Goal: Task Accomplishment & Management: Complete application form

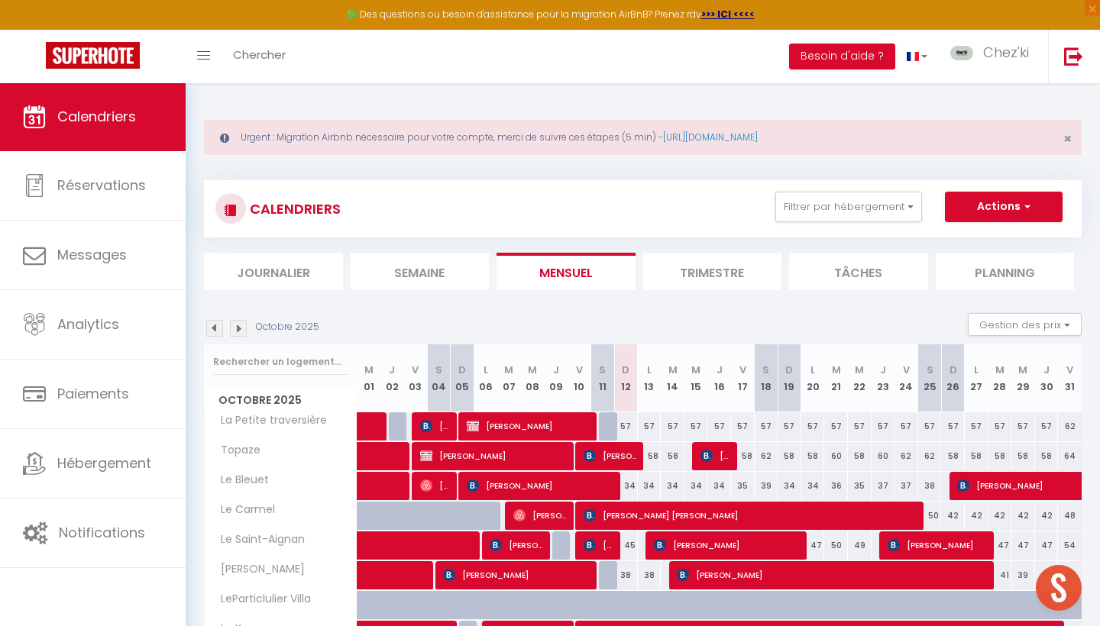
click at [997, 196] on button "Actions" at bounding box center [1004, 207] width 118 height 31
click at [973, 244] on link "Nouvelle réservation" at bounding box center [987, 242] width 133 height 23
select select
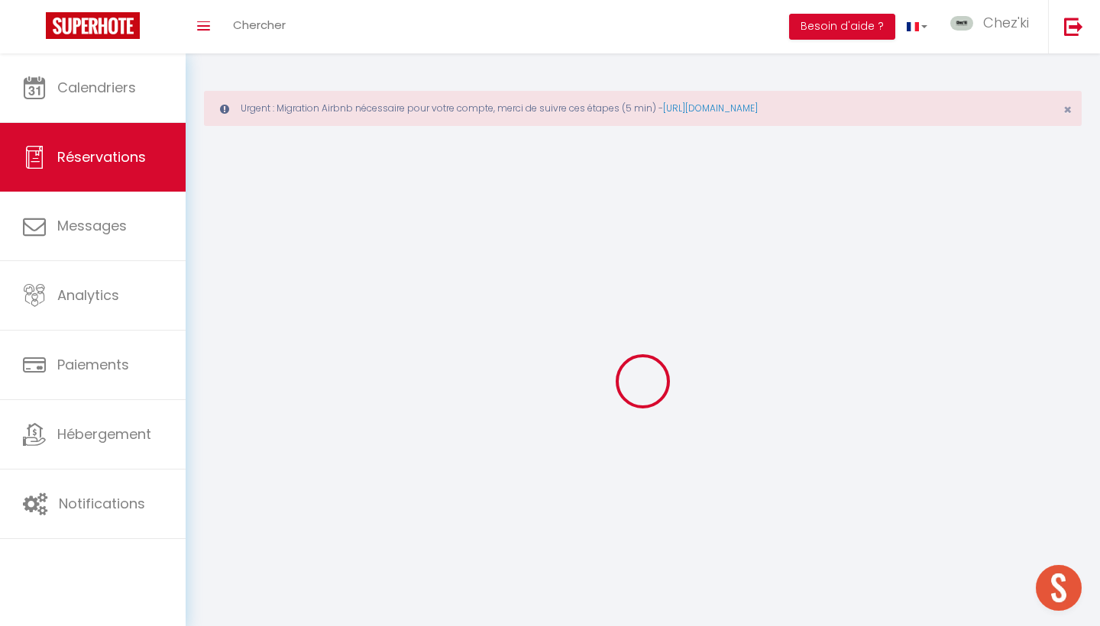
select select
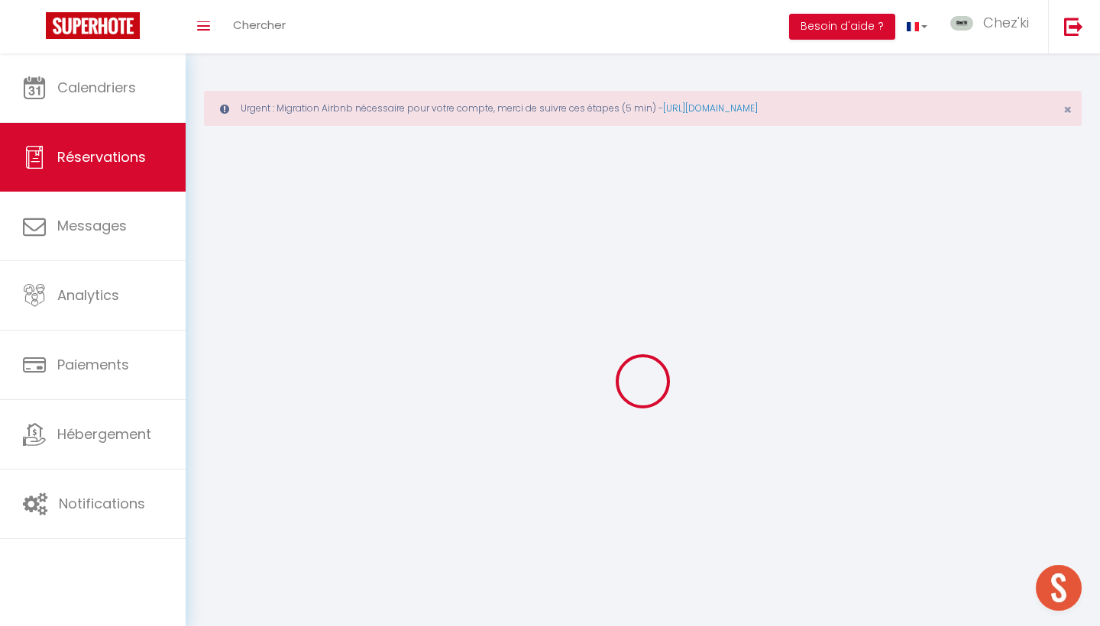
select select
checkbox input "false"
select select
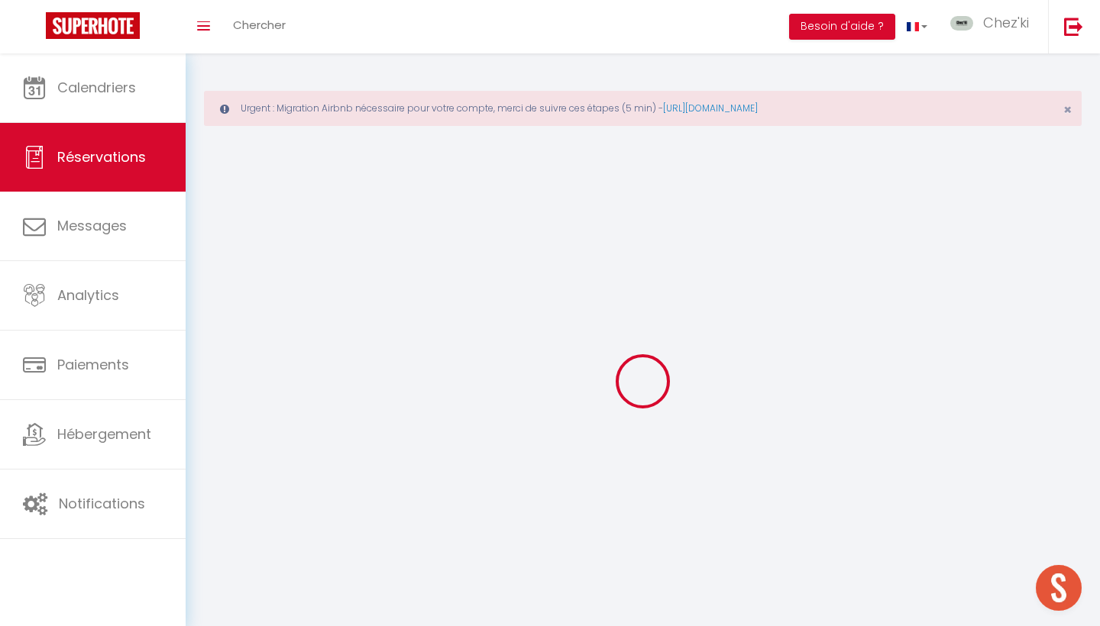
select select
checkbox input "false"
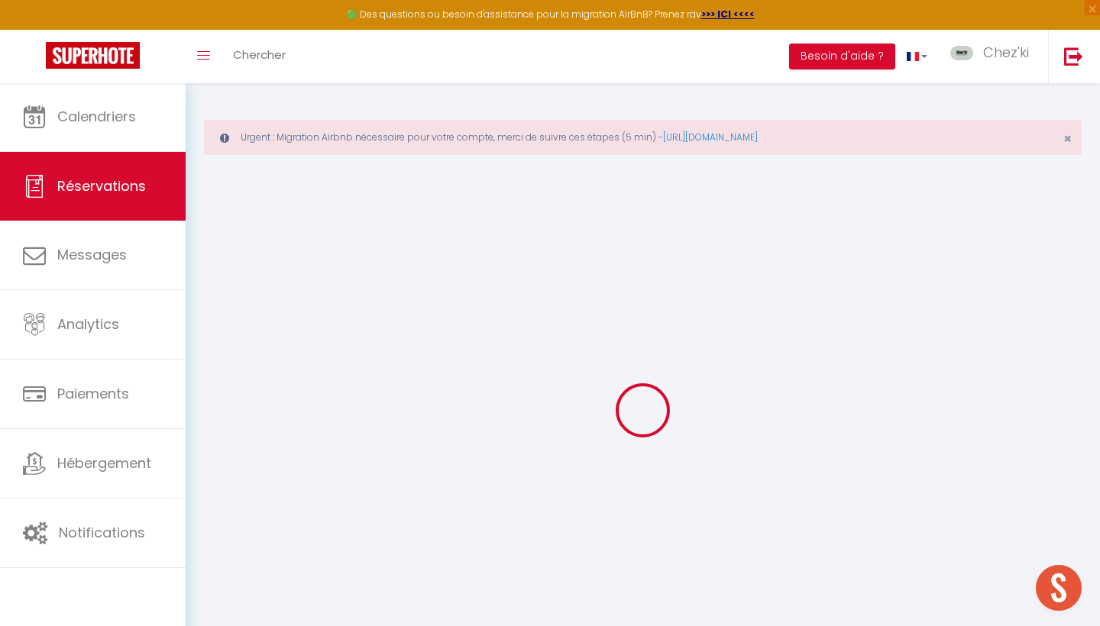
select select
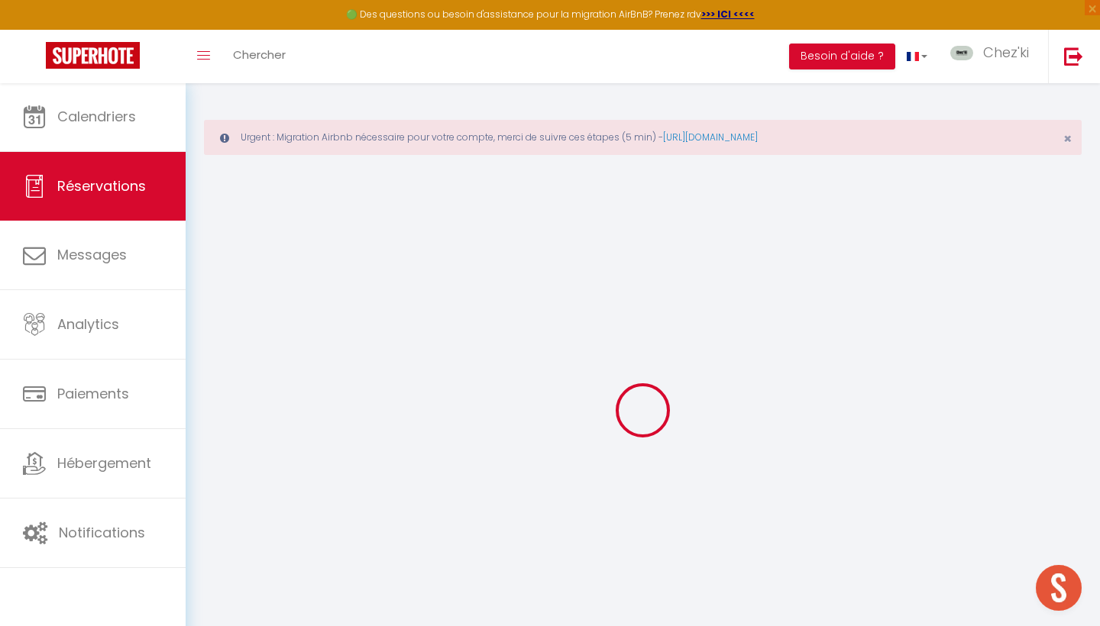
select select
checkbox input "false"
select select
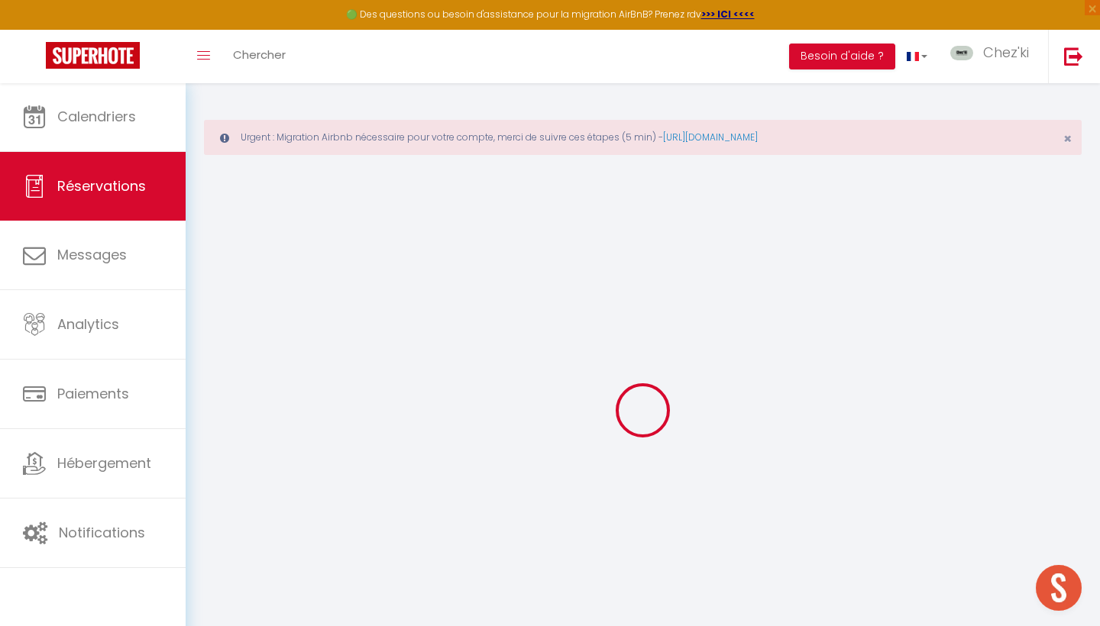
select select
checkbox input "false"
select select
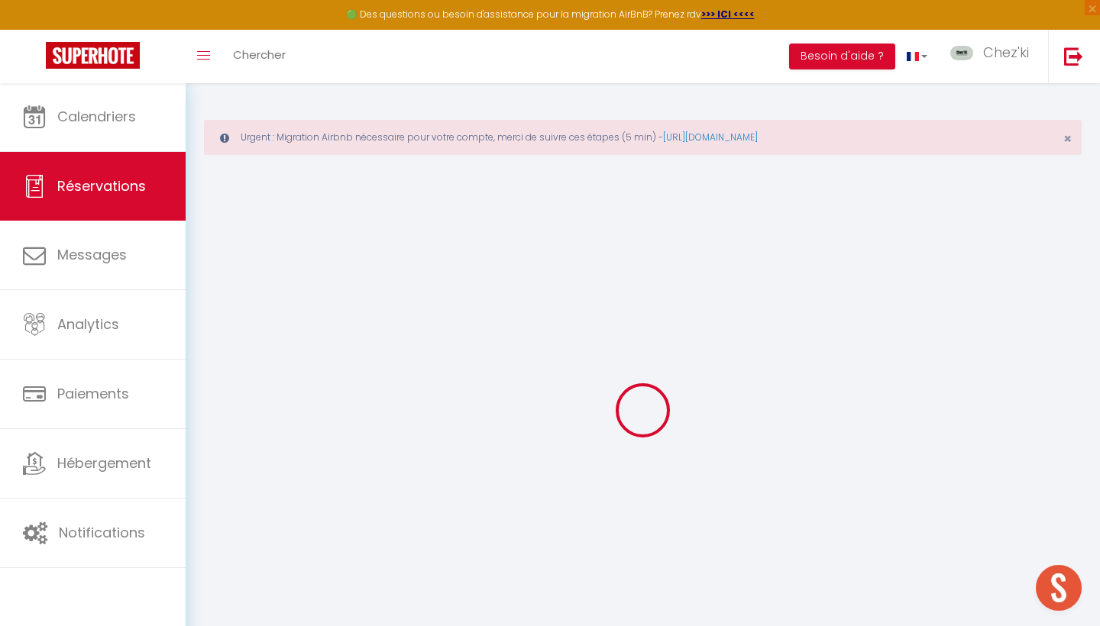
select select
checkbox input "false"
select select
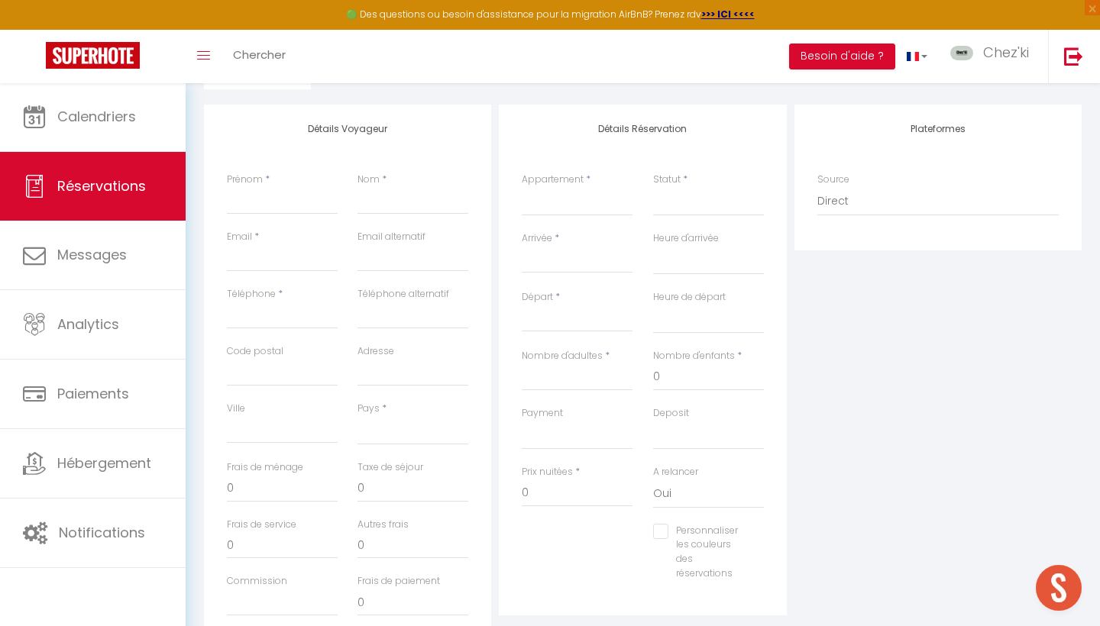
scroll to position [293, 0]
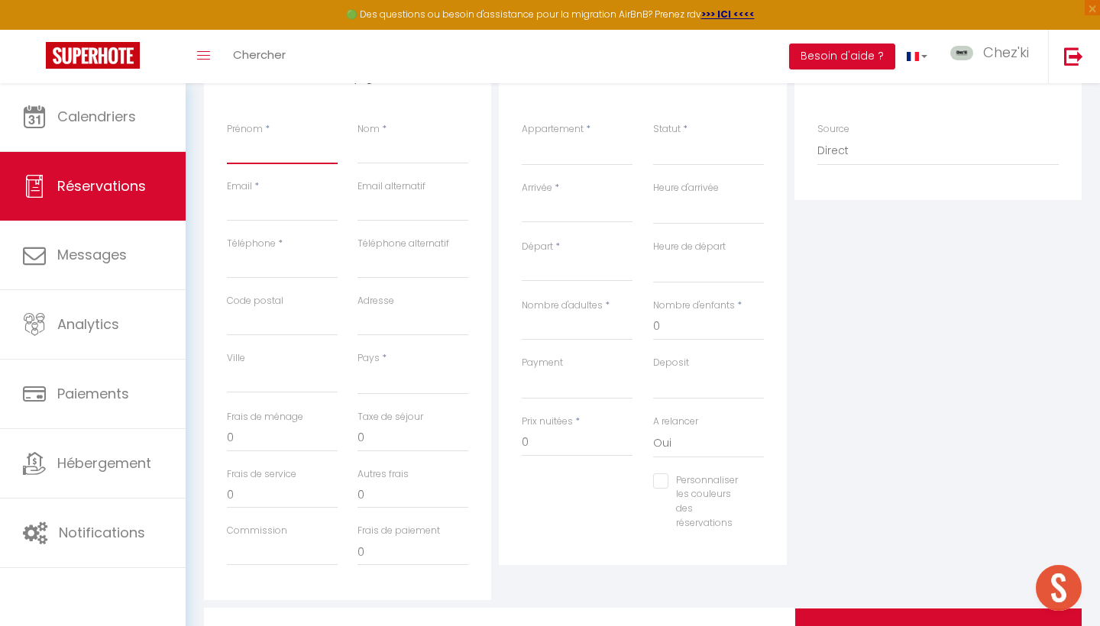
type input "A"
select select
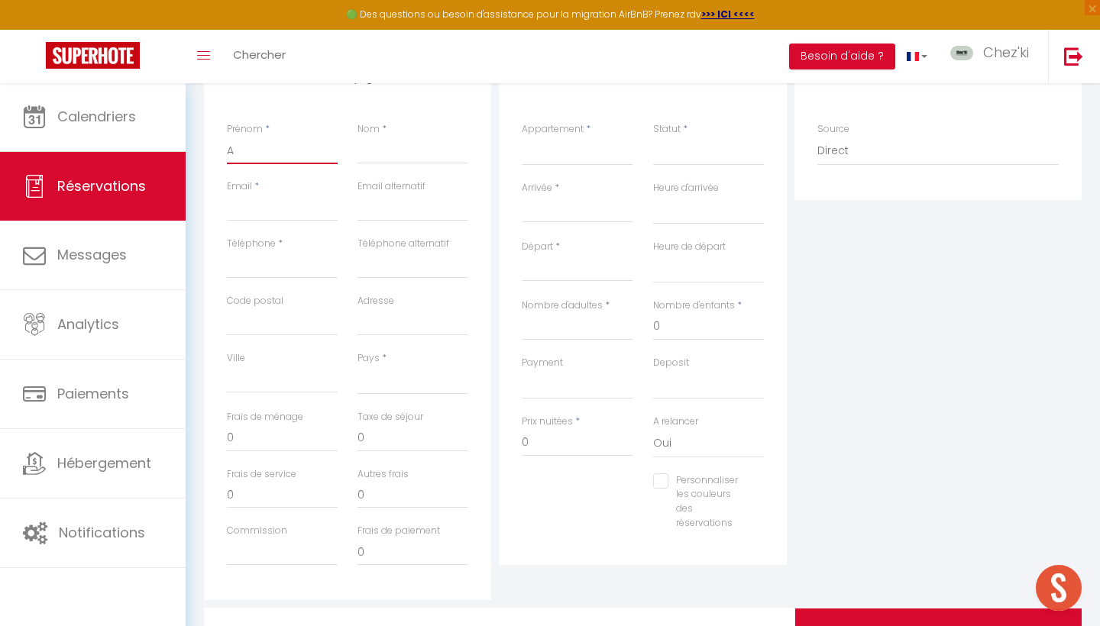
select select
checkbox input "false"
type input "Ak"
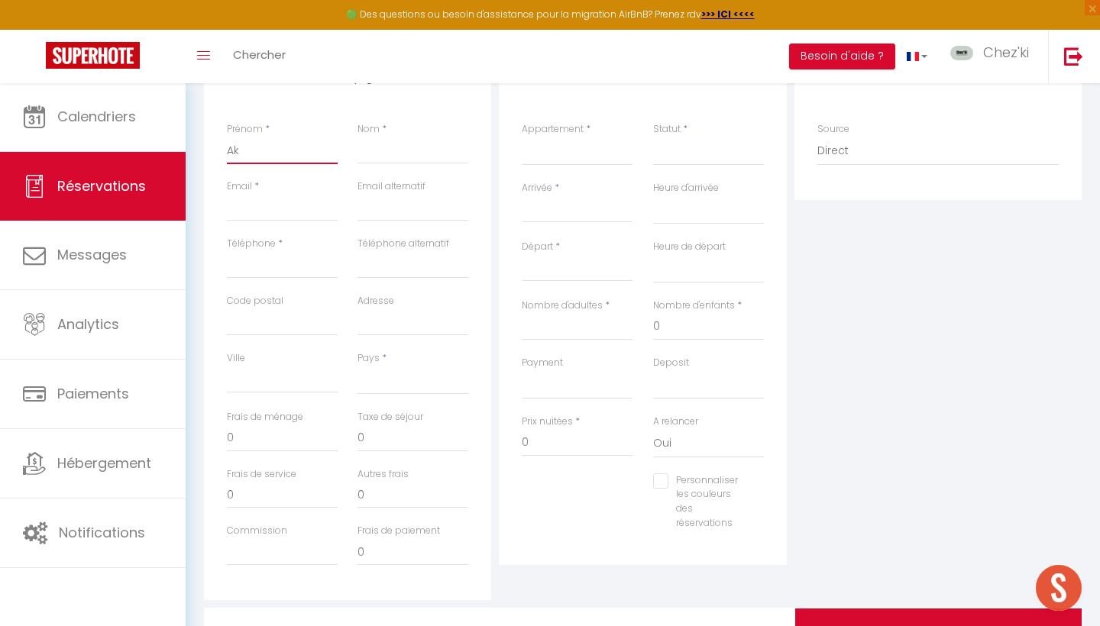
select select
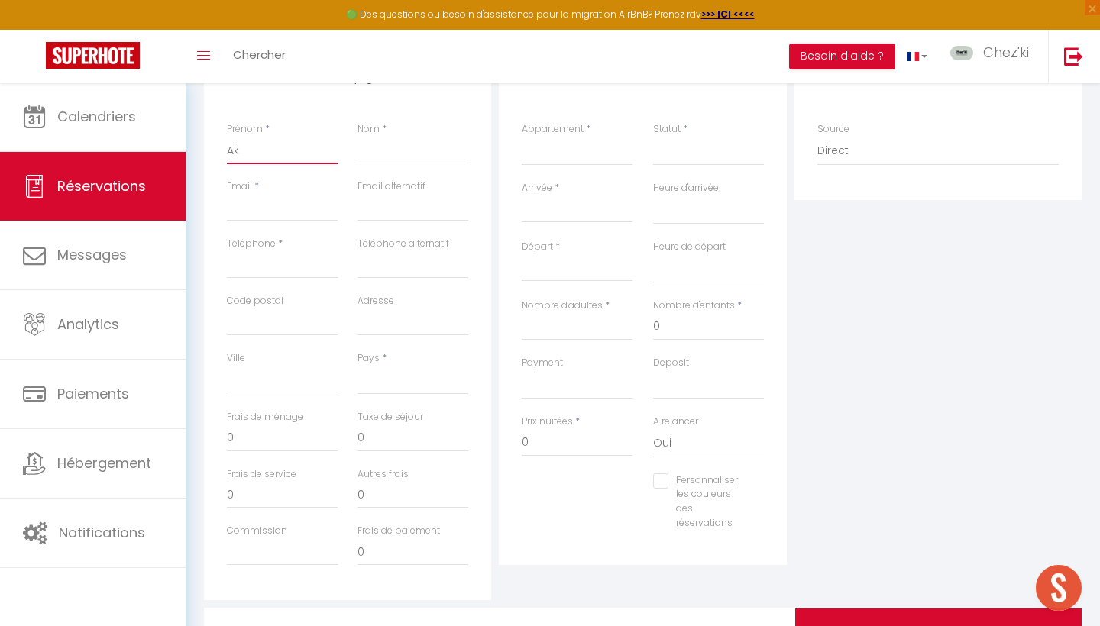
select select
checkbox input "false"
type input "Aka"
select select
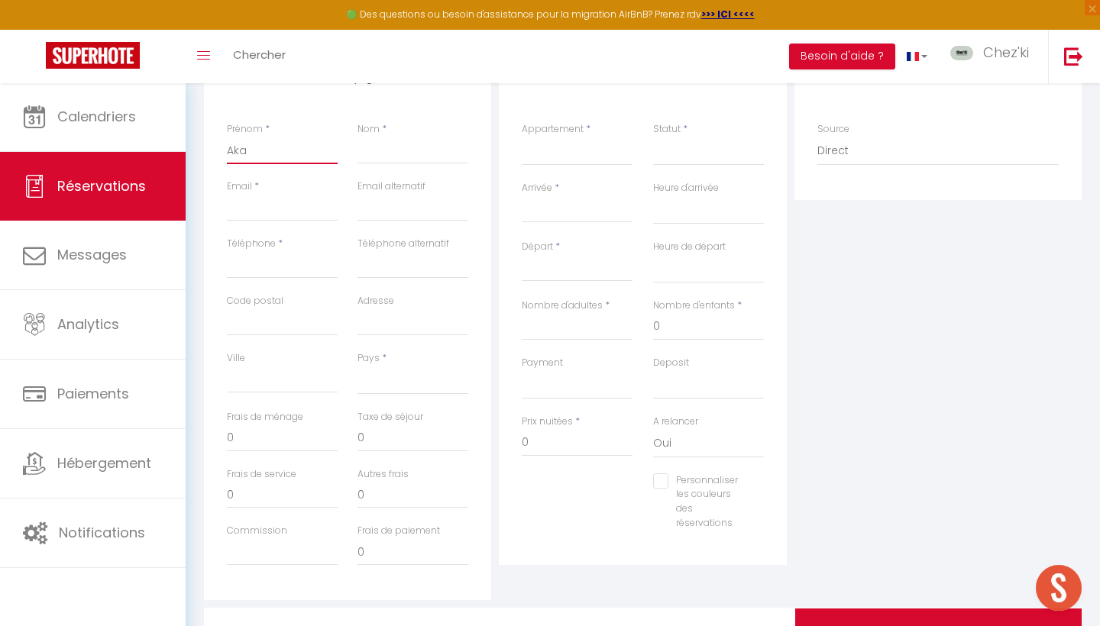
select select
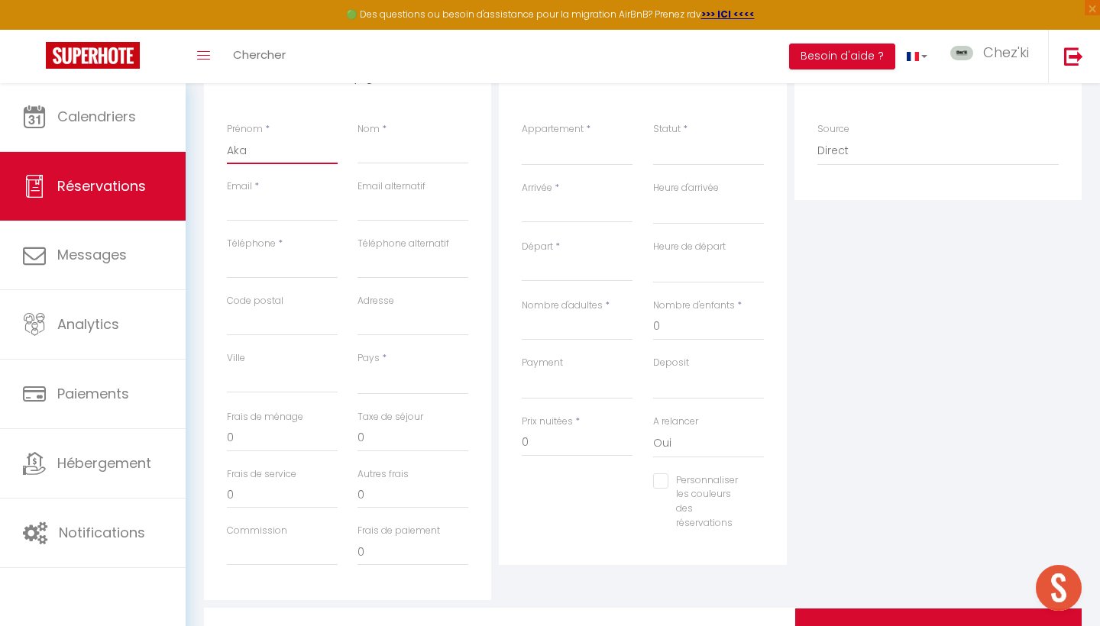
select select
checkbox input "false"
type input "Akan"
select select
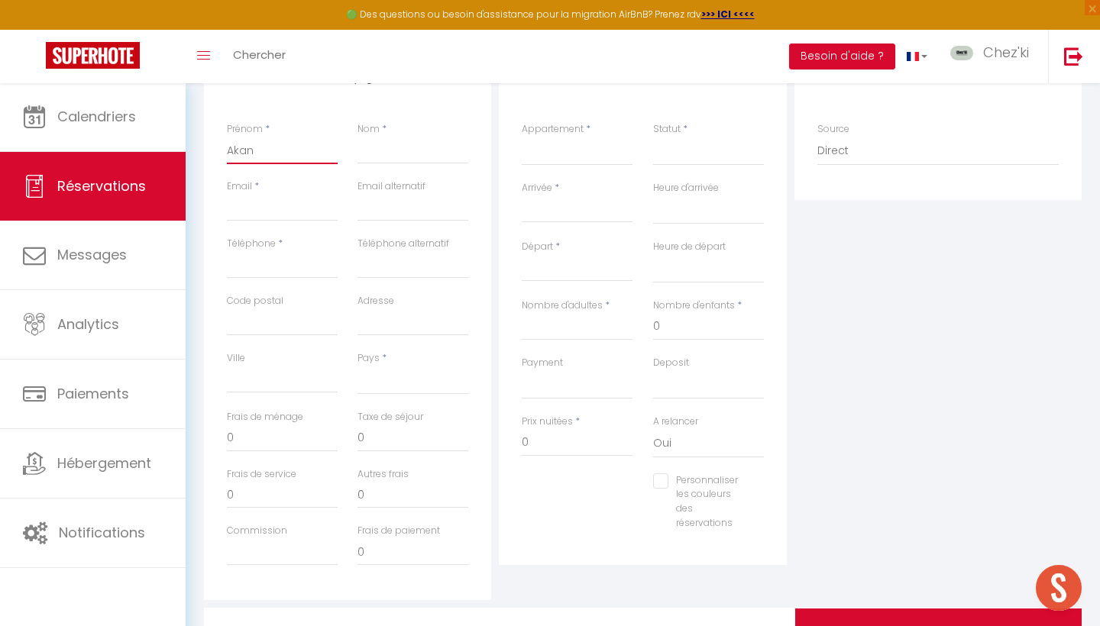
select select
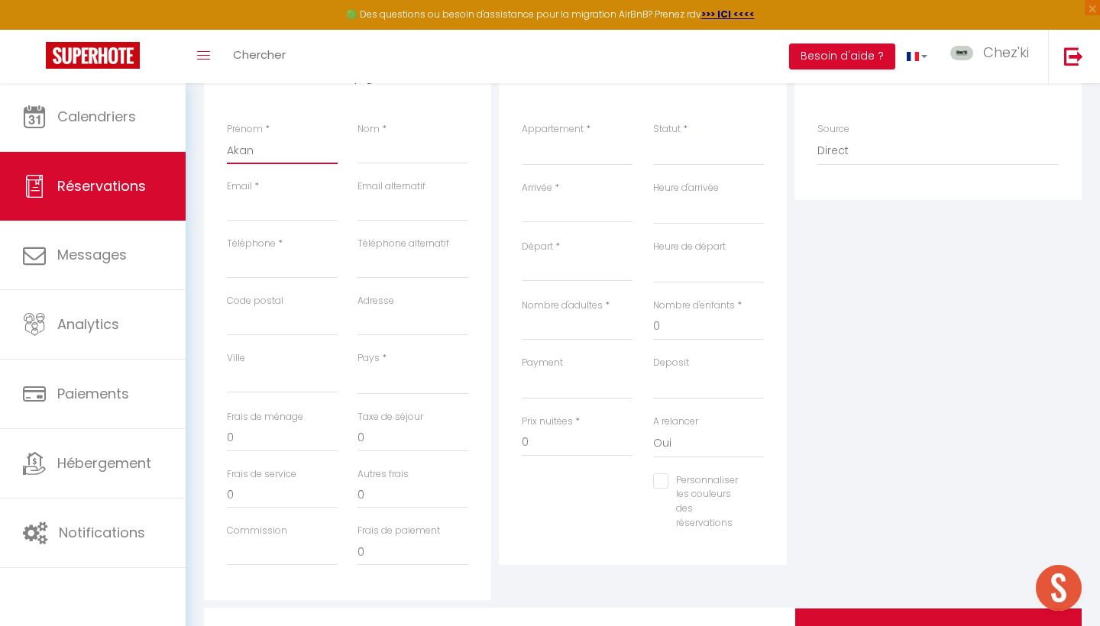
checkbox input "false"
type input "Akand"
select select
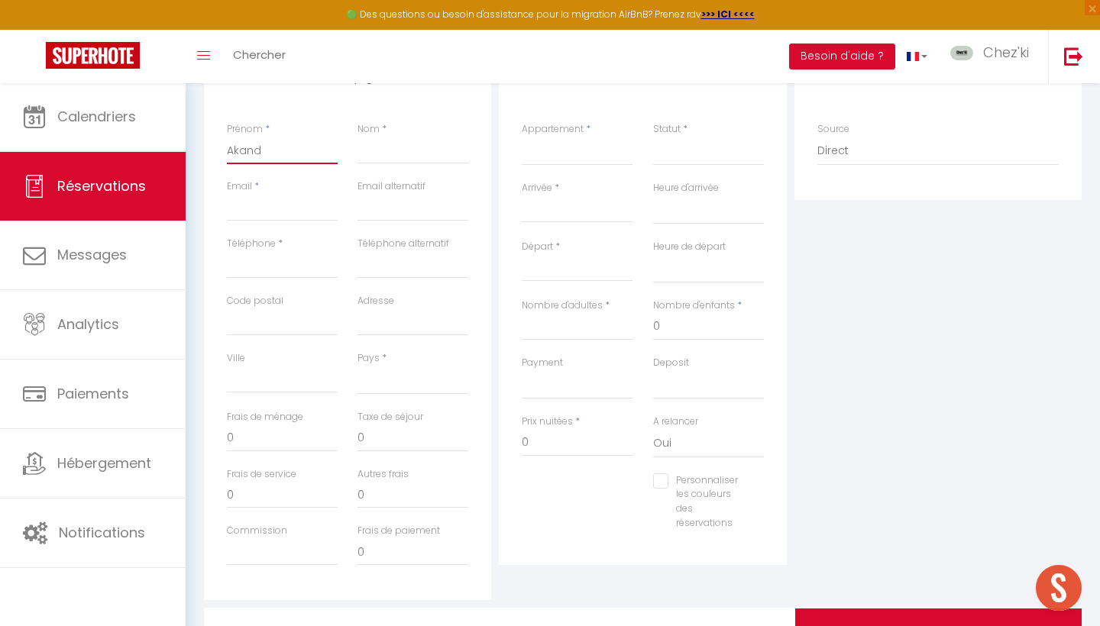
select select
checkbox input "false"
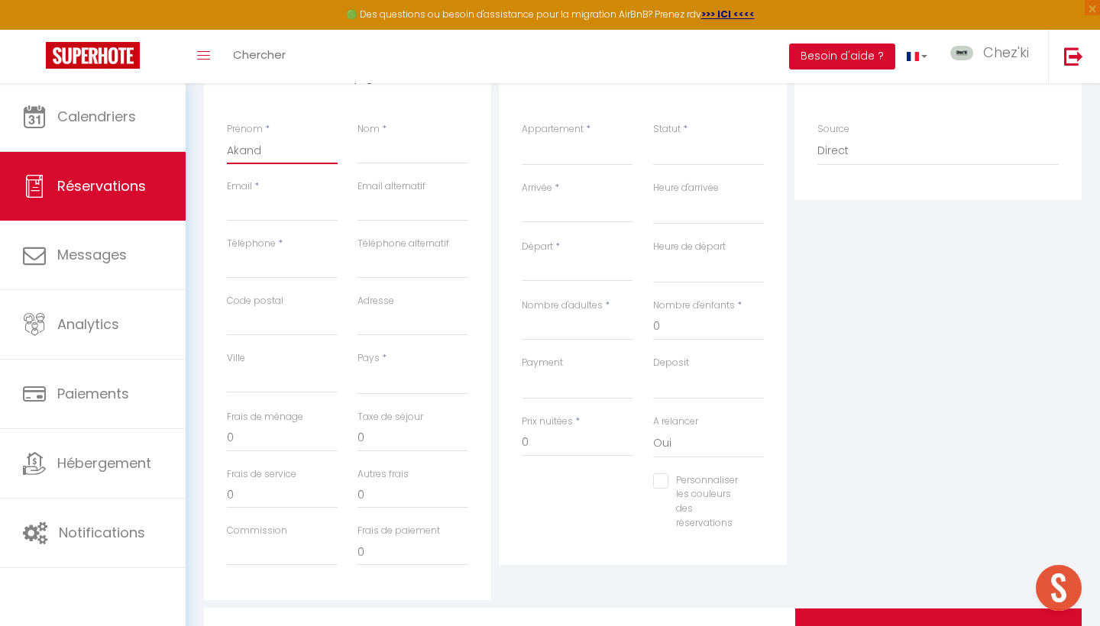
type input "[PERSON_NAME]"
select select
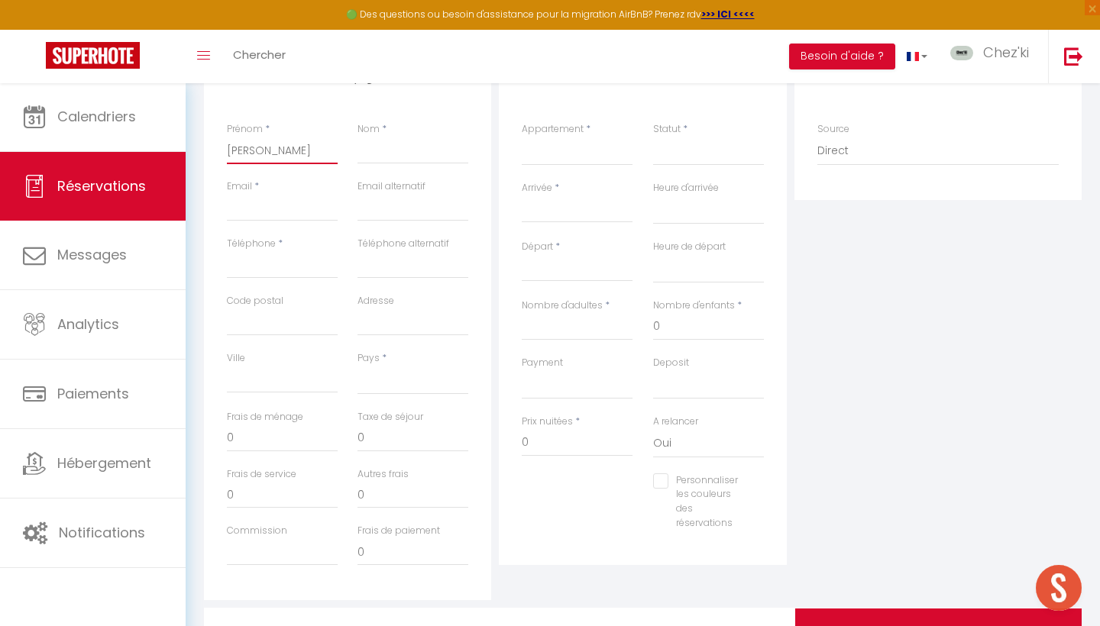
select select
checkbox input "false"
type input "[PERSON_NAME]"
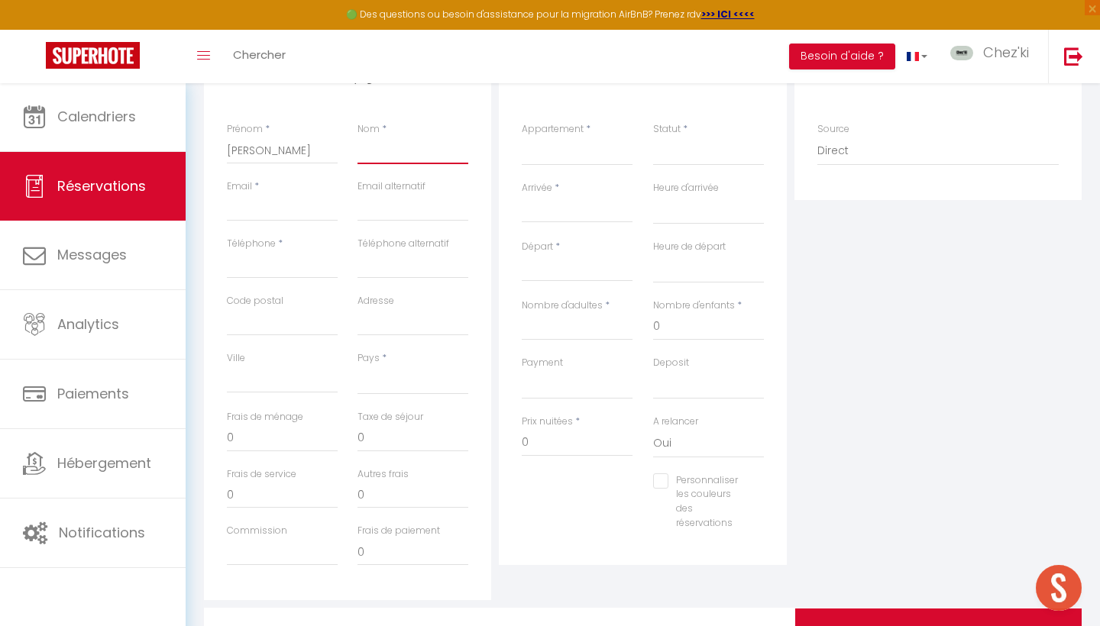
type input "A"
select select
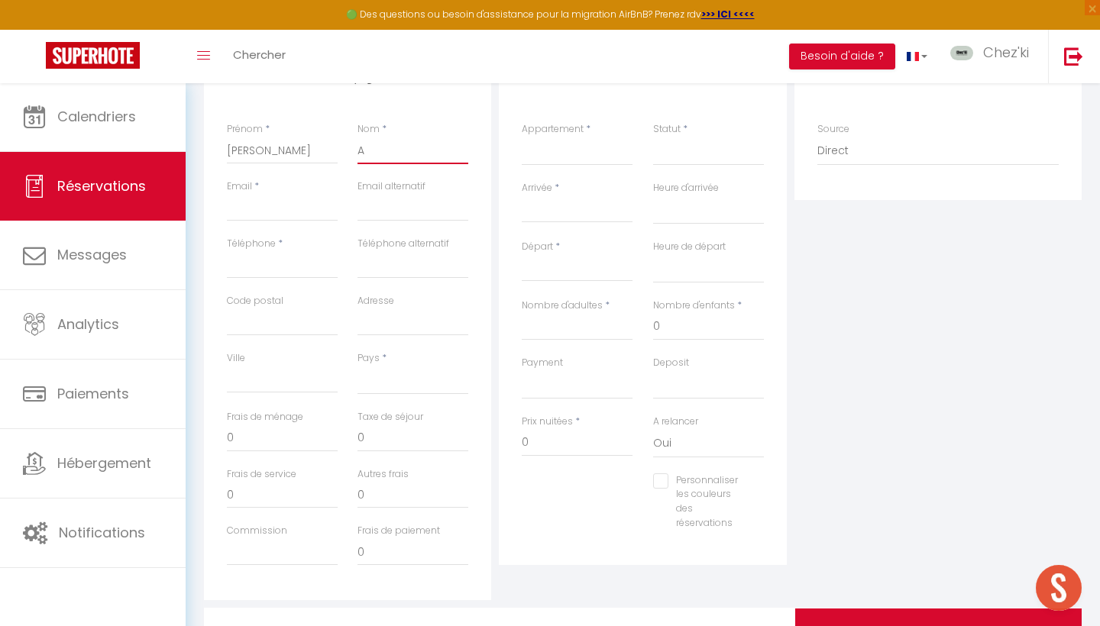
select select
checkbox input "false"
type input "Ak"
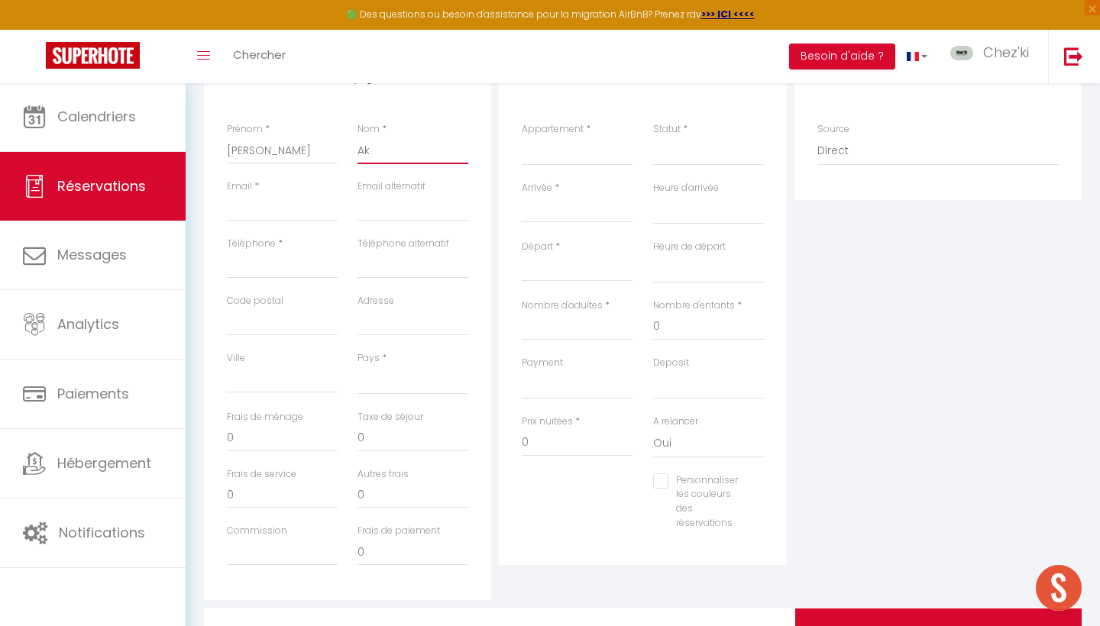
select select
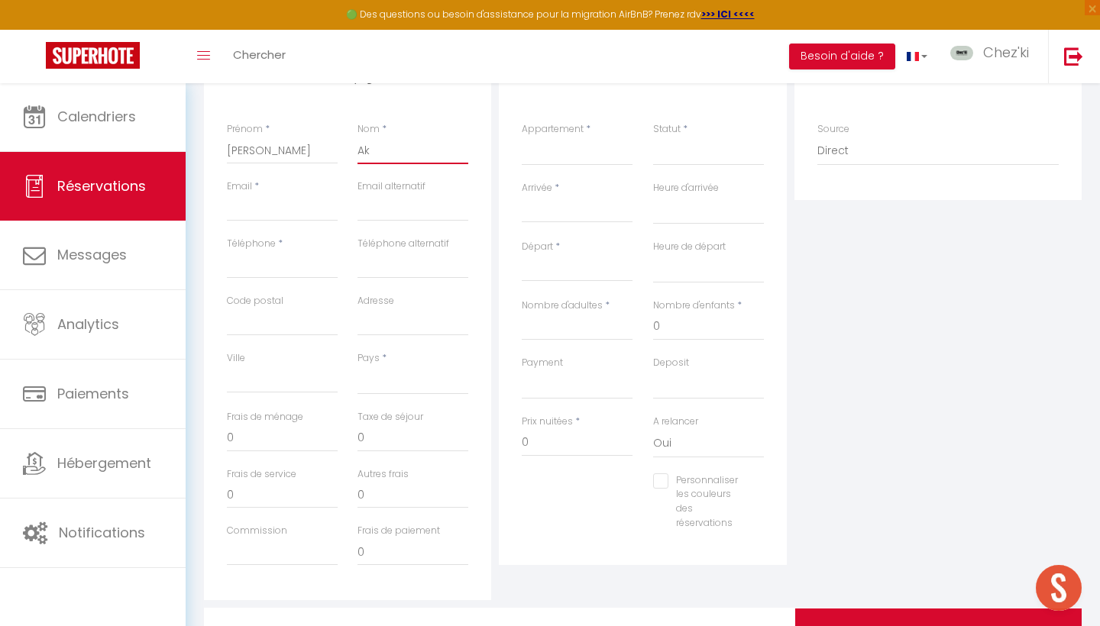
select select
checkbox input "false"
type input "Aka"
select select
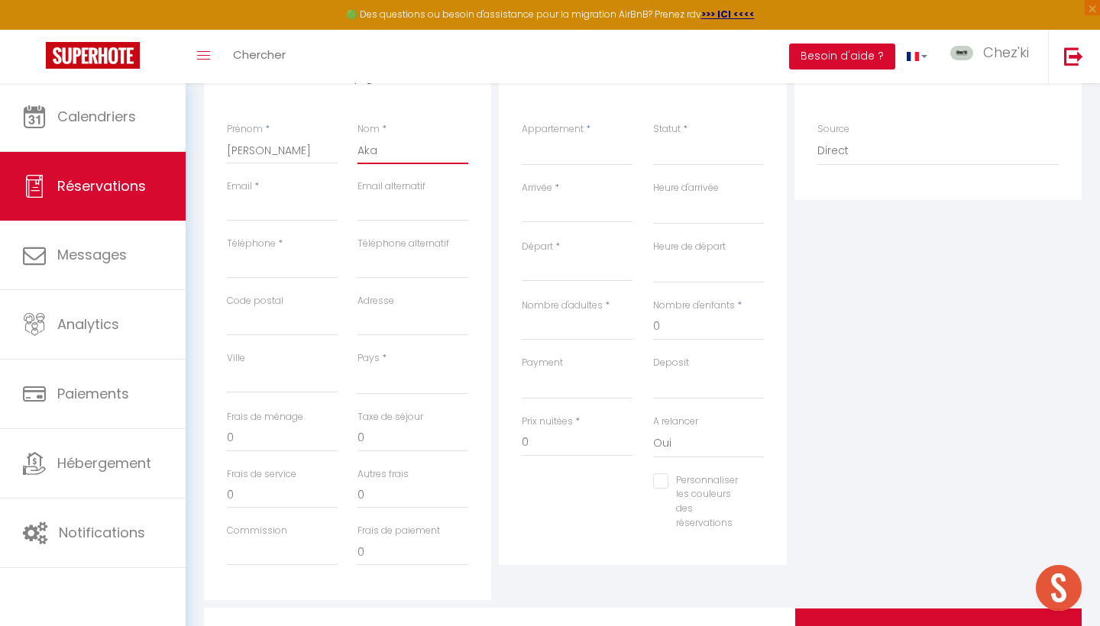
select select
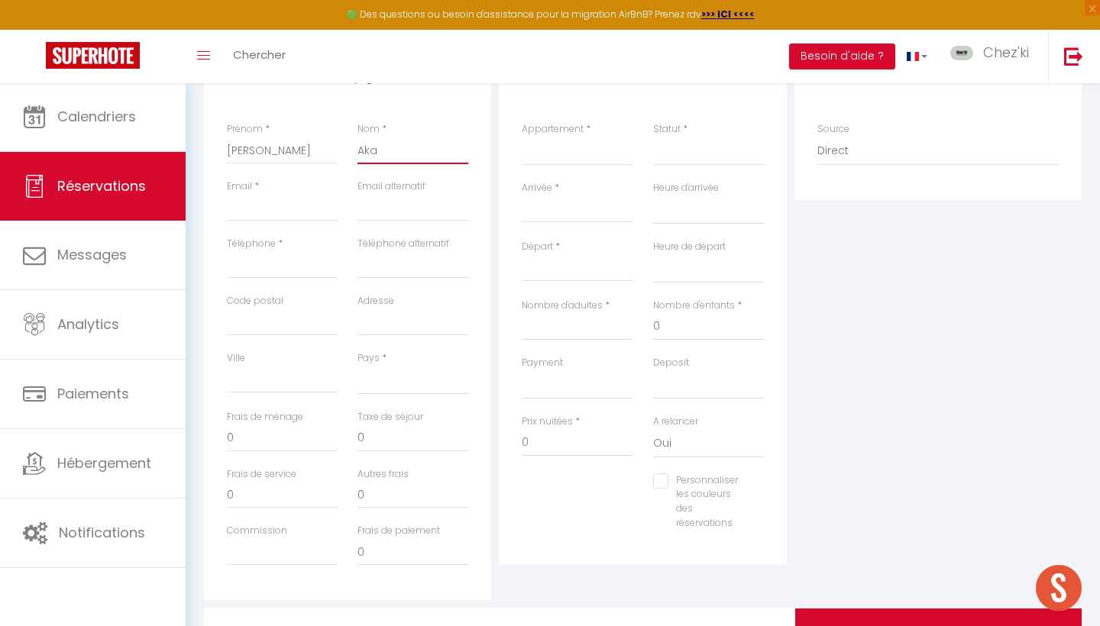
select select
checkbox input "false"
type input "Akan"
select select
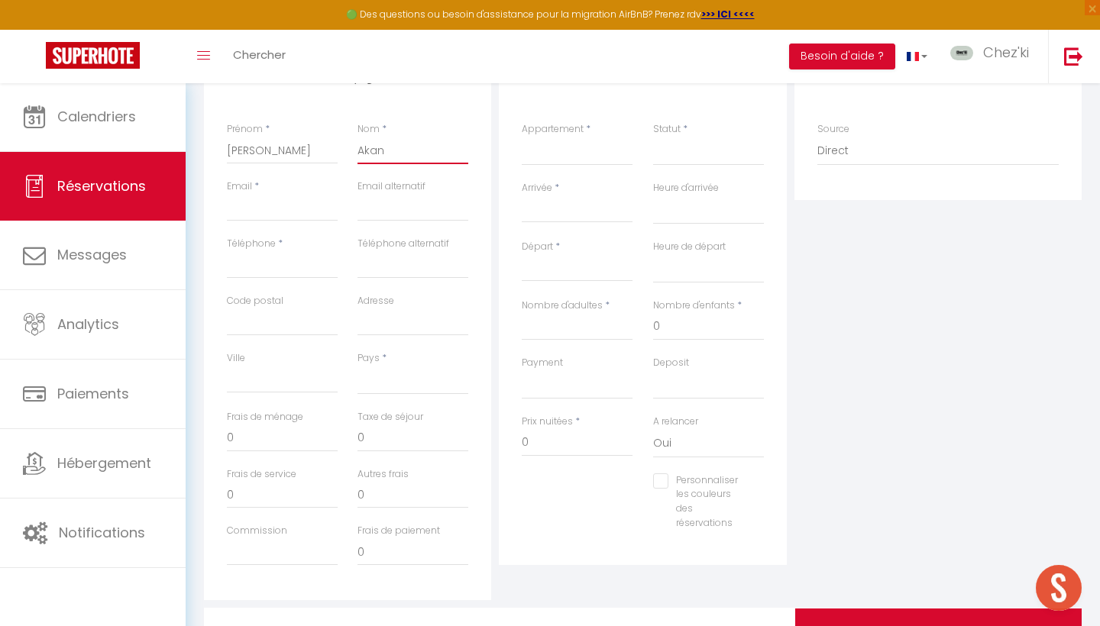
select select
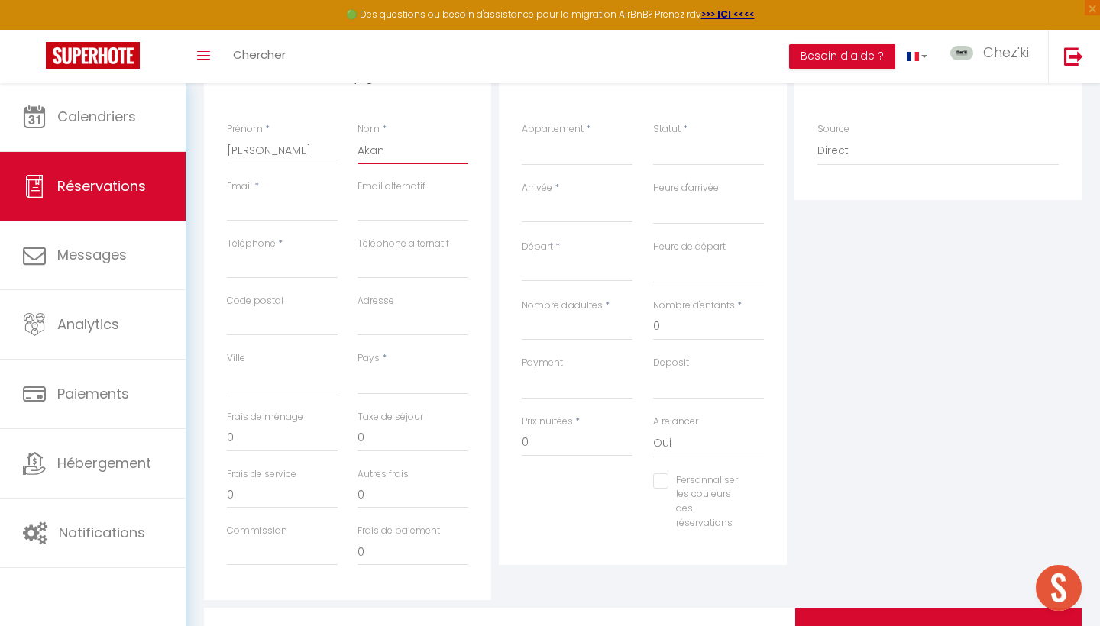
checkbox input "false"
type input "Akand"
select select
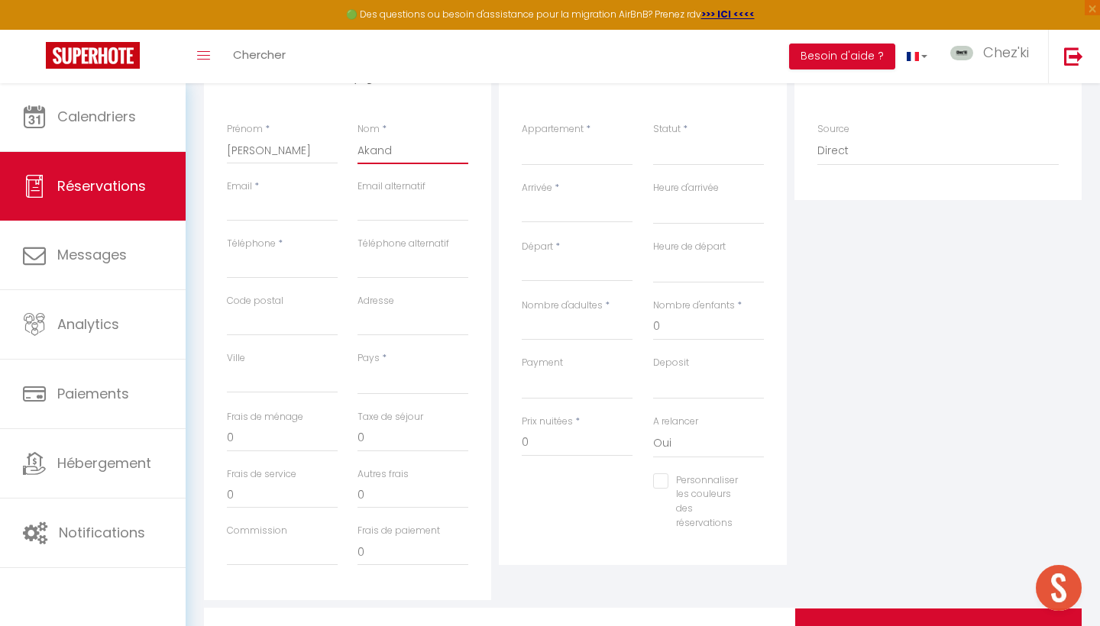
select select
checkbox input "false"
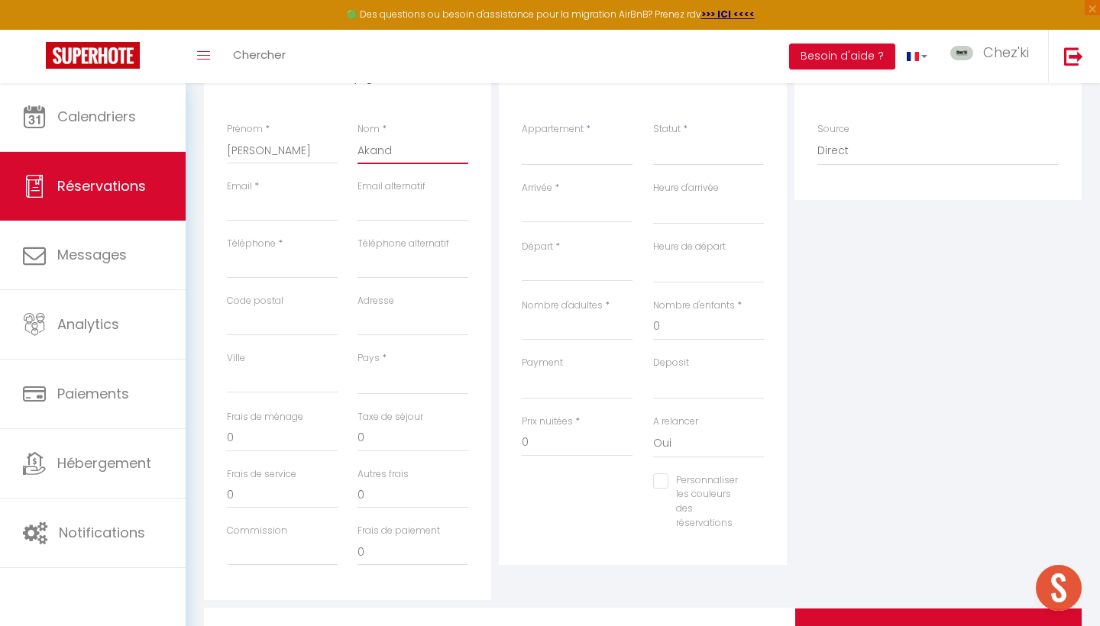
type input "[PERSON_NAME]"
select select
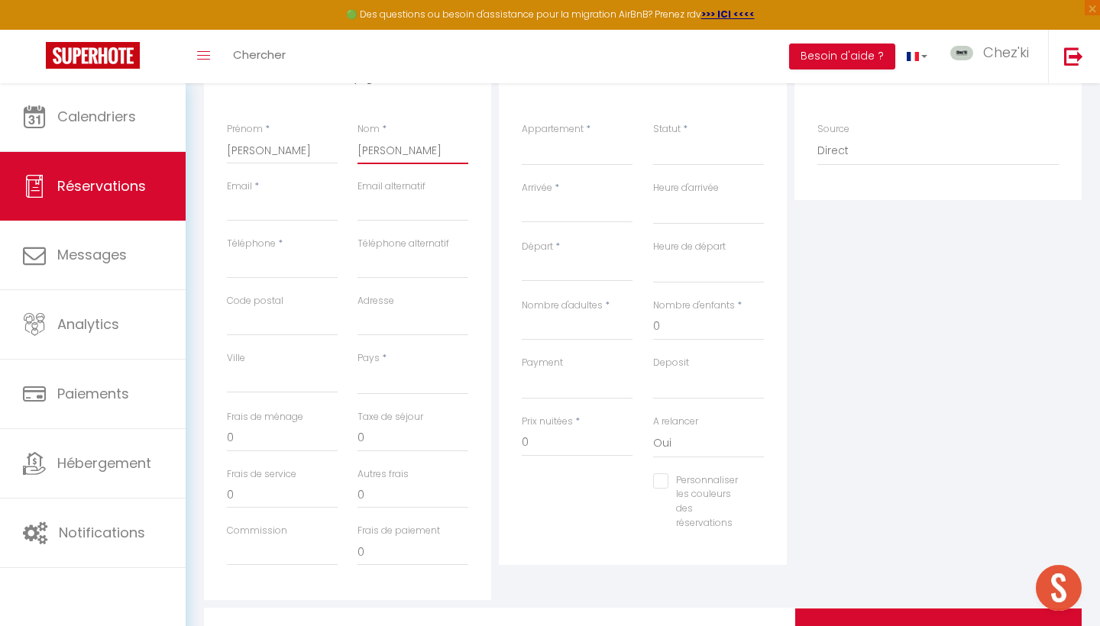
select select
checkbox input "false"
type input "[PERSON_NAME]"
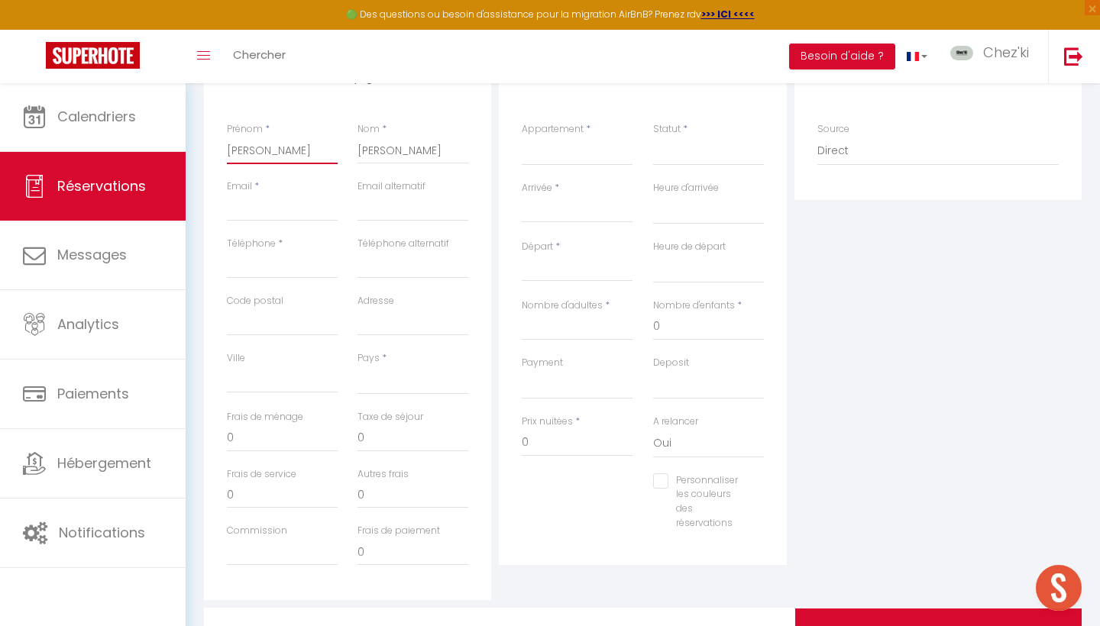
click at [306, 147] on input "[PERSON_NAME]" at bounding box center [282, 150] width 111 height 27
type input "O"
select select
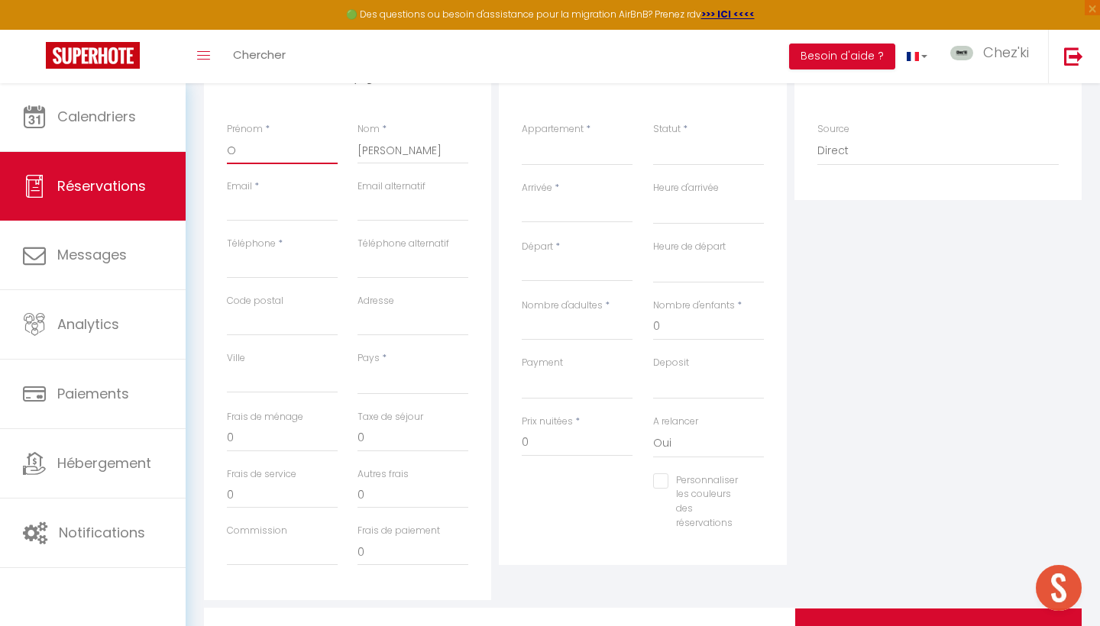
select select
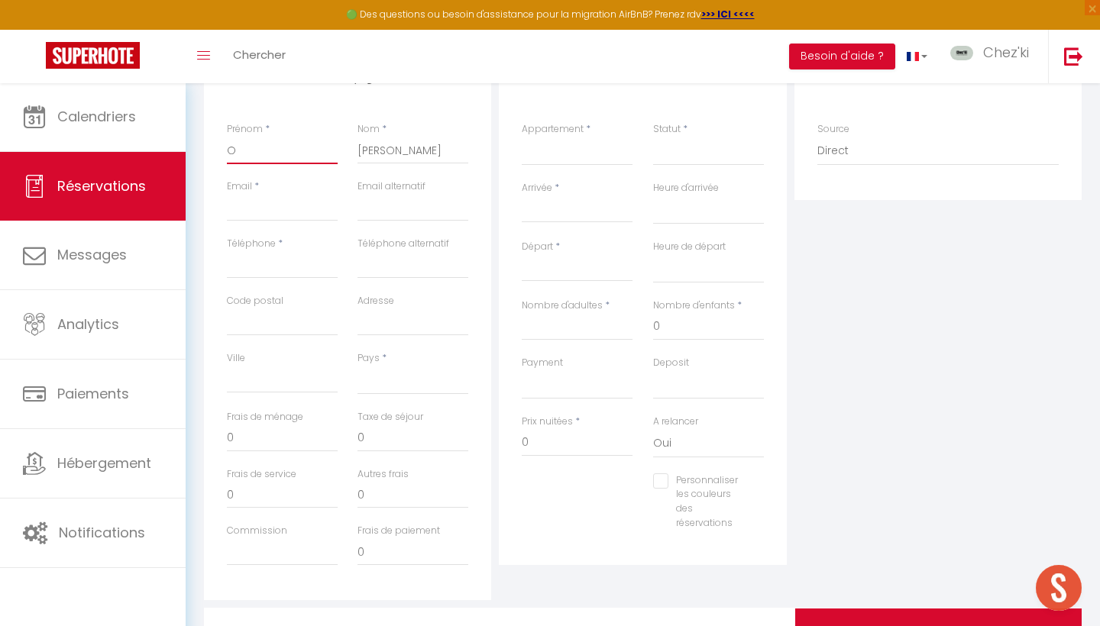
checkbox input "false"
type input "Oc"
select select
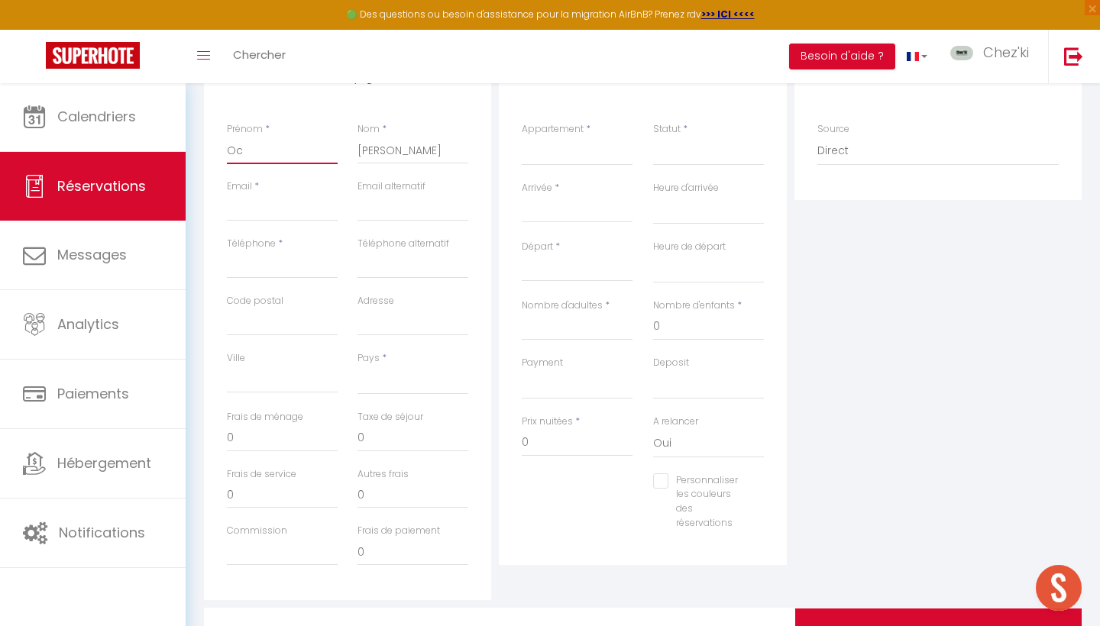
select select
checkbox input "false"
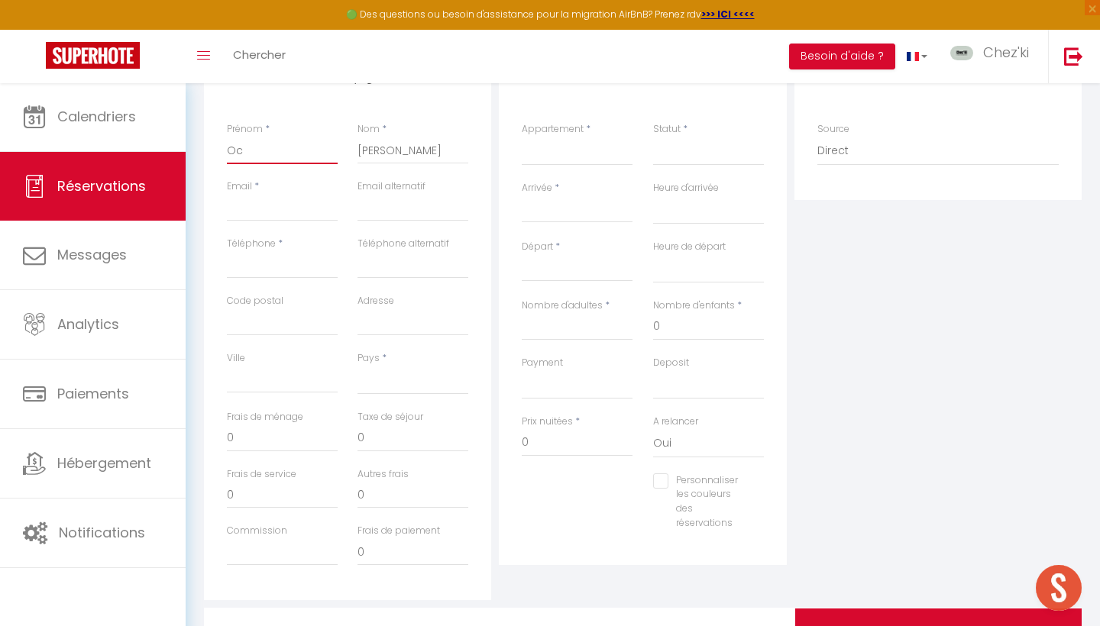
type input "Océ"
select select
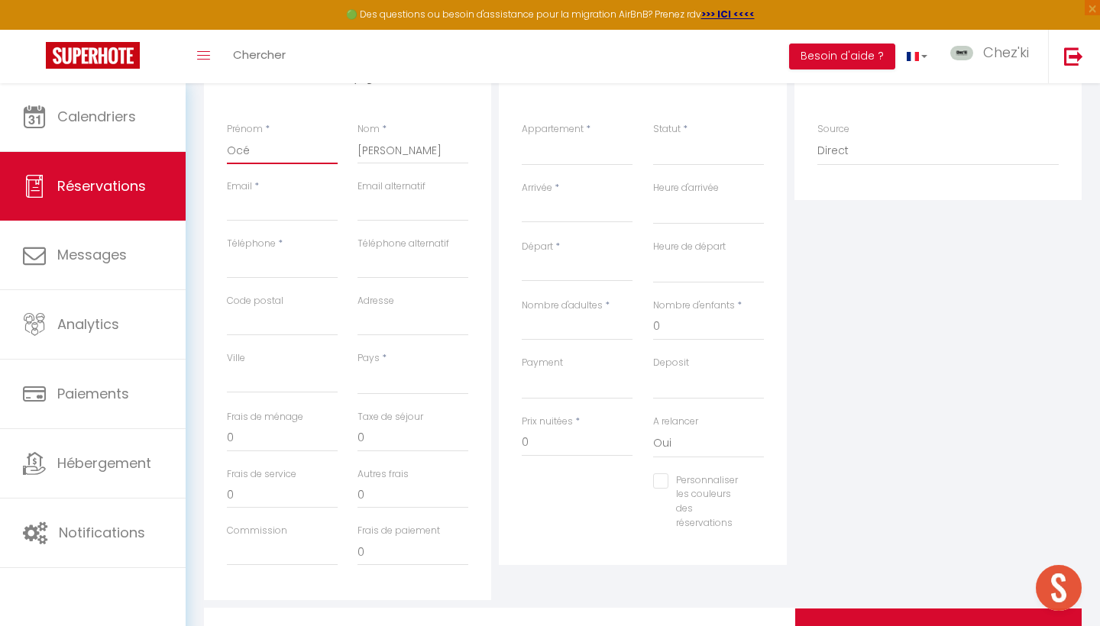
select select
checkbox input "false"
type input "Océa"
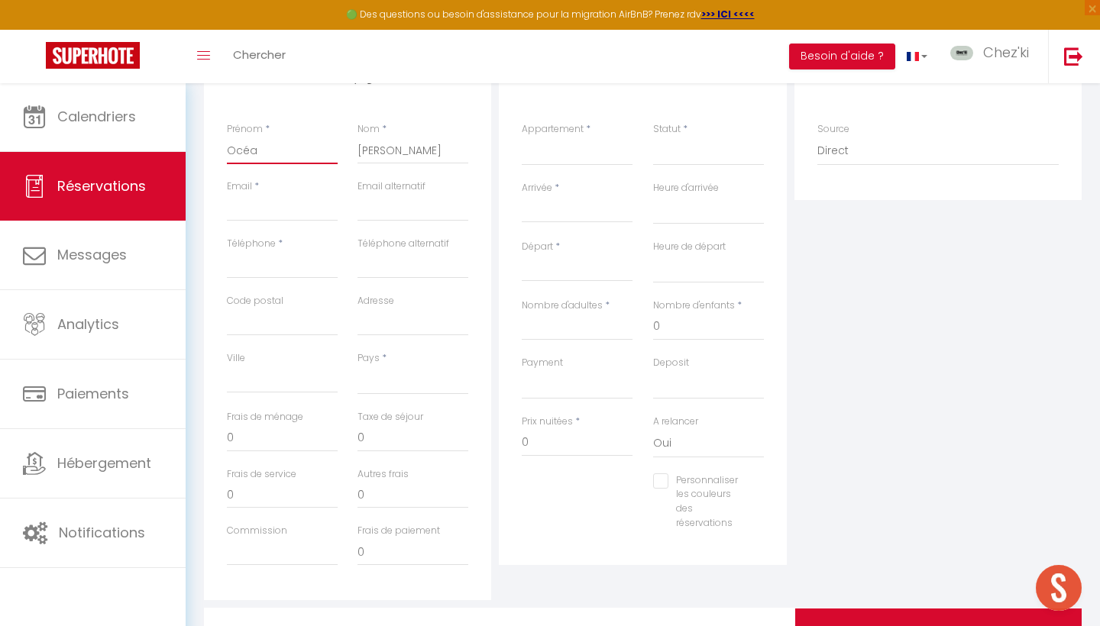
select select
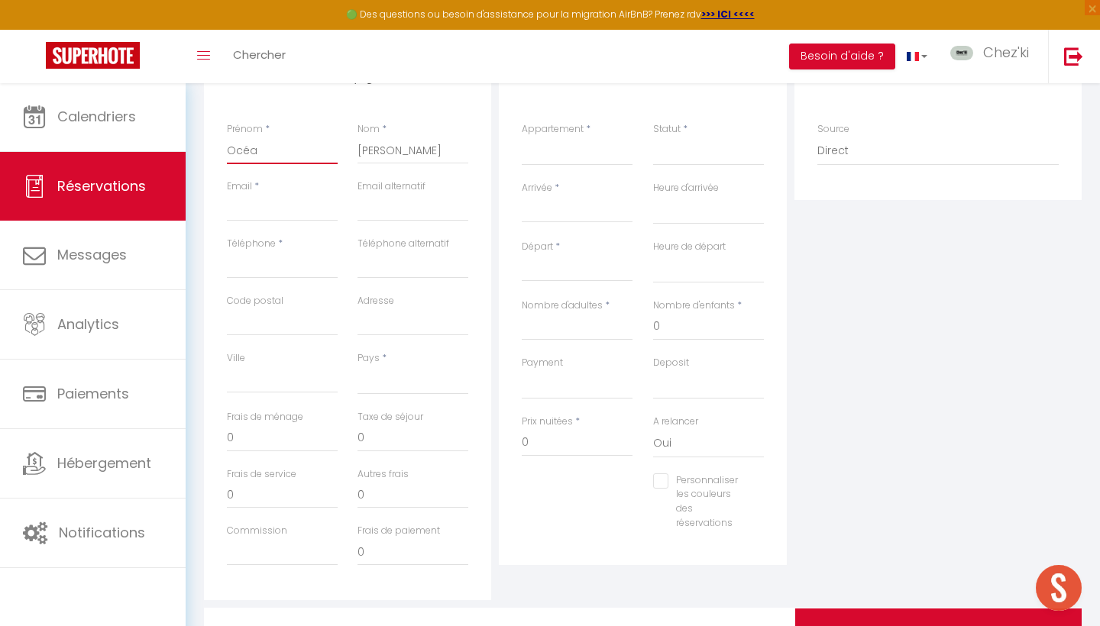
select select
checkbox input "false"
type input "Océan"
select select
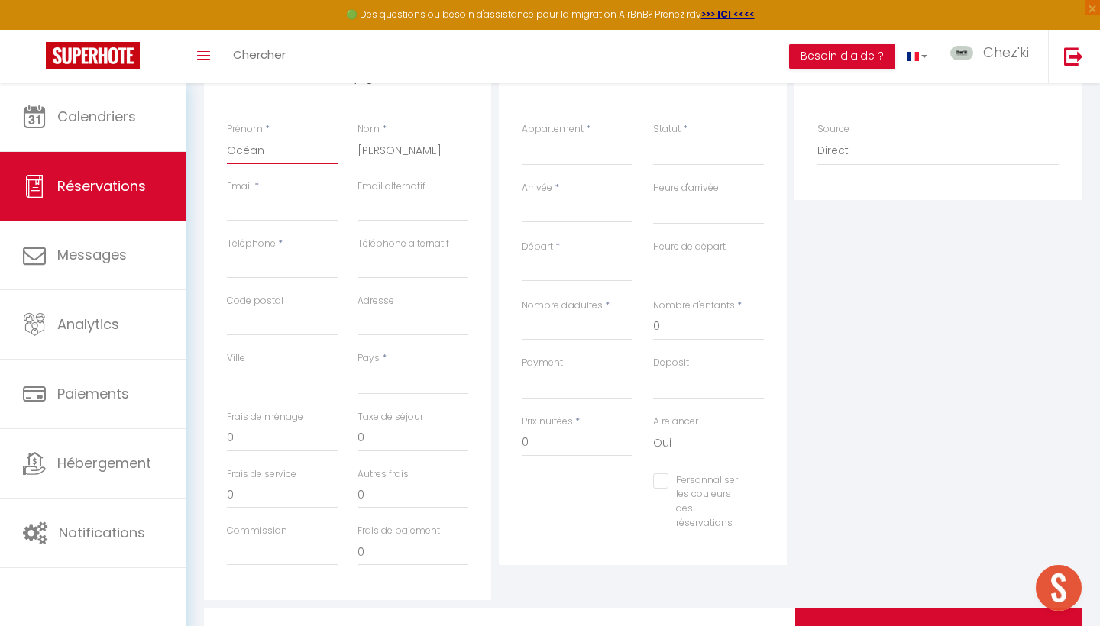
select select
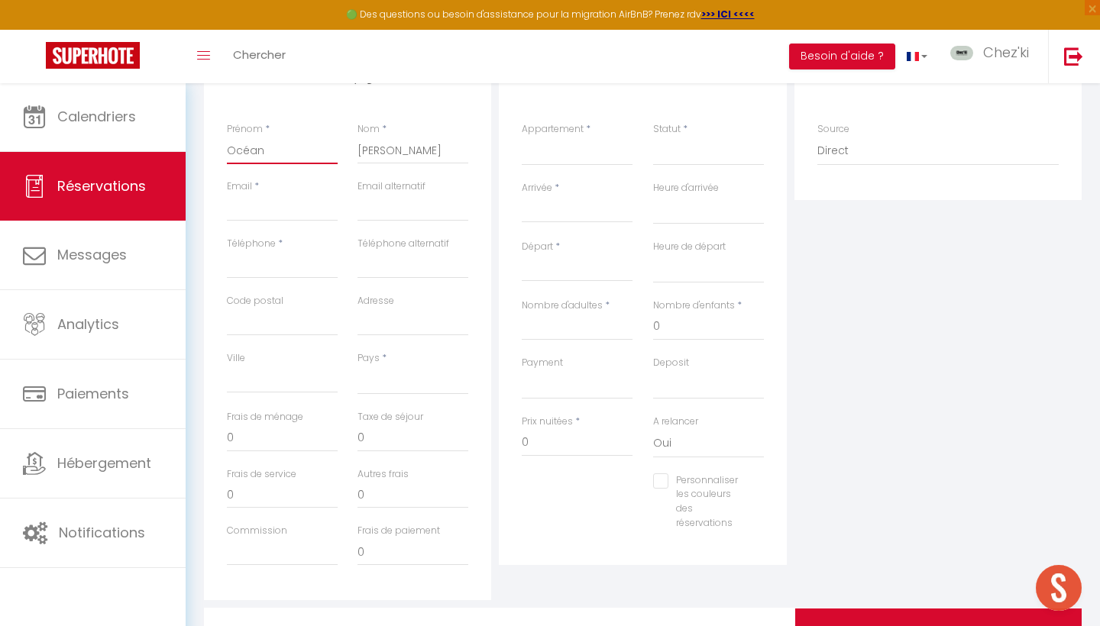
select select
checkbox input "false"
type input "Océane"
select select
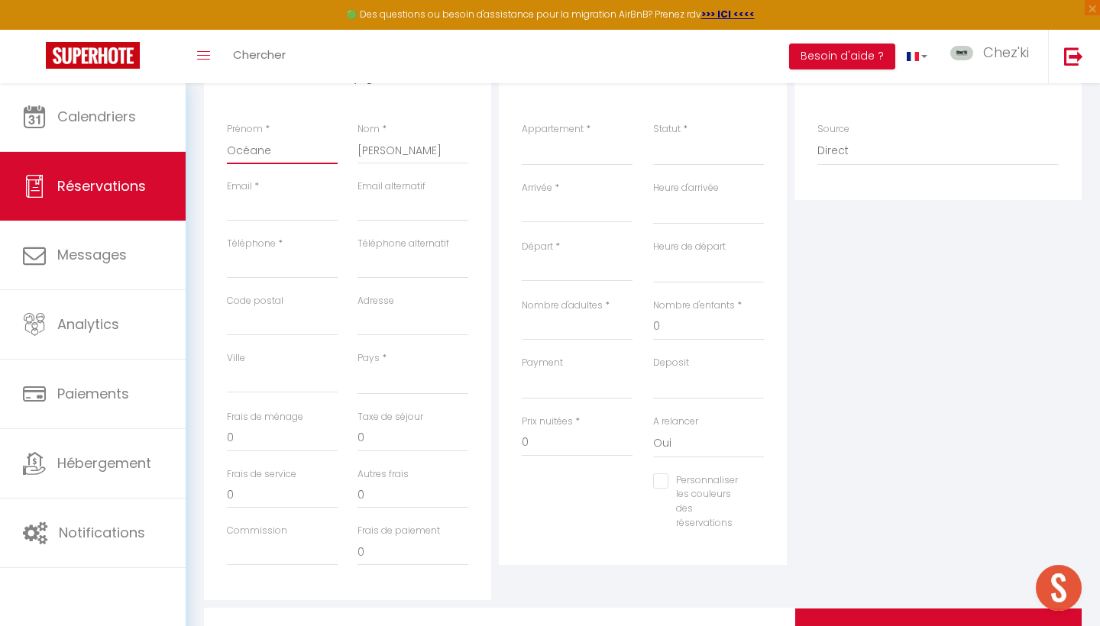
select select
paste input "[EMAIL_ADDRESS][DOMAIN_NAME]"
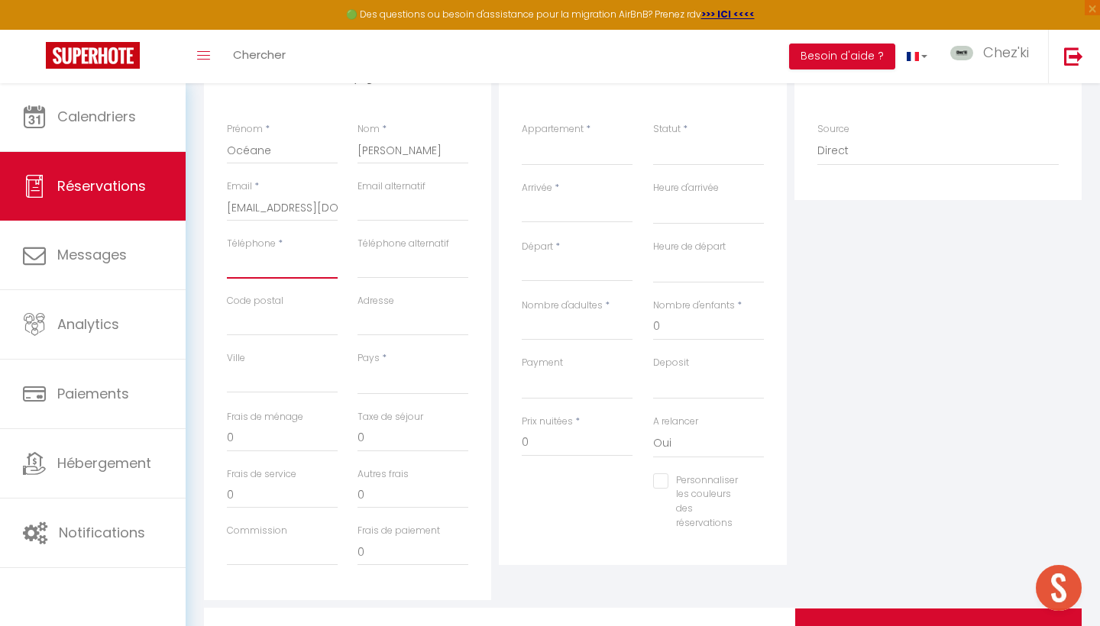
paste input "607076388"
click at [562, 429] on input "0" at bounding box center [577, 442] width 111 height 27
click at [576, 204] on input "Arrivée" at bounding box center [577, 211] width 111 height 20
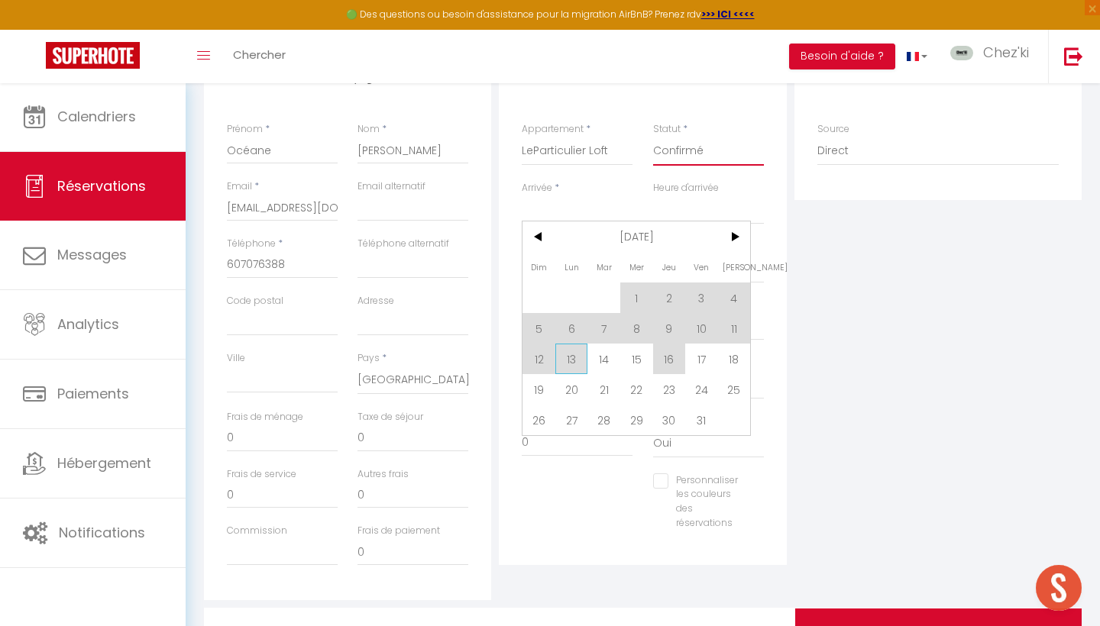
click at [569, 354] on span "13" at bounding box center [571, 359] width 33 height 31
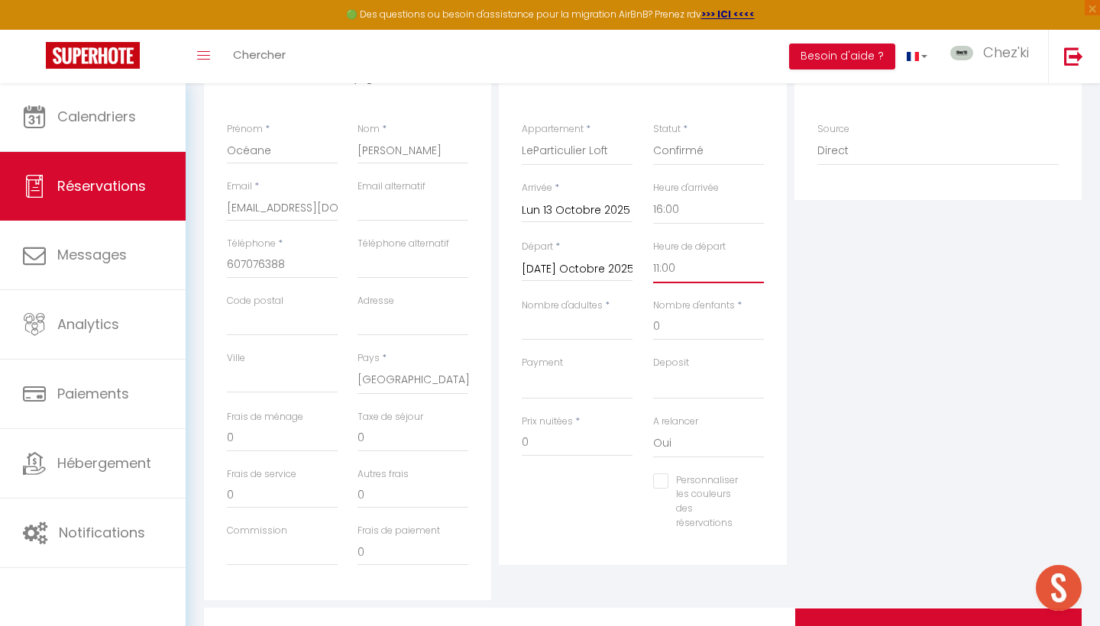
click at [603, 330] on input "Nombre d'adultes" at bounding box center [577, 326] width 111 height 27
click at [546, 439] on input "0" at bounding box center [577, 442] width 111 height 27
click at [877, 398] on div "Plateformes Source Direct [DOMAIN_NAME] [DOMAIN_NAME] Chalet montagne Expedia G…" at bounding box center [938, 327] width 295 height 546
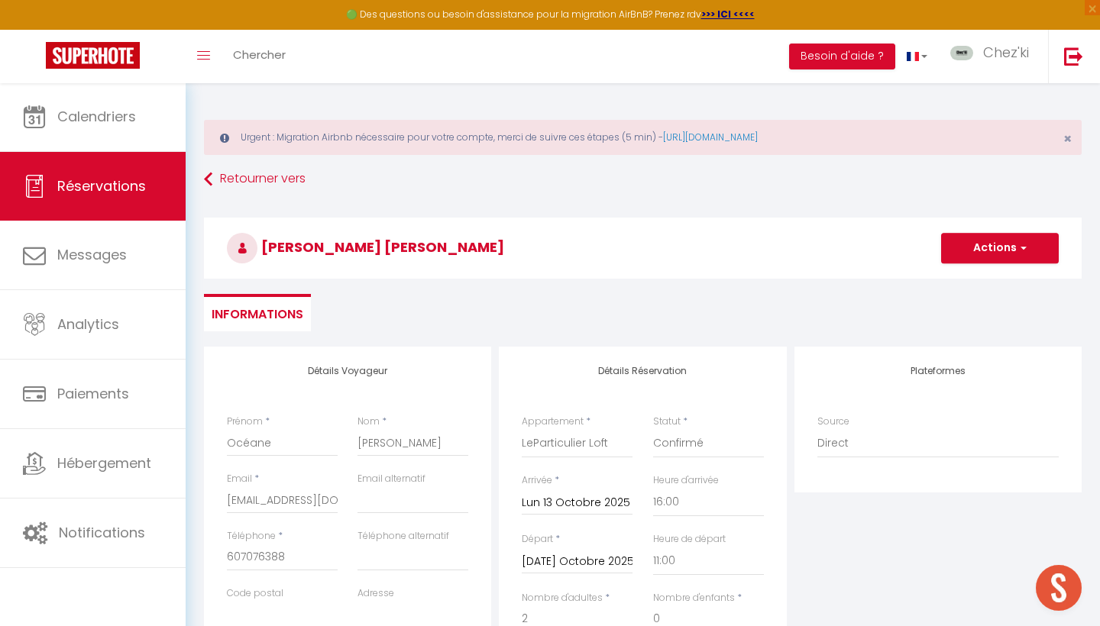
scroll to position [0, 0]
click at [977, 254] on button "Actions" at bounding box center [1000, 248] width 118 height 31
click at [957, 281] on link "Enregistrer" at bounding box center [984, 282] width 121 height 20
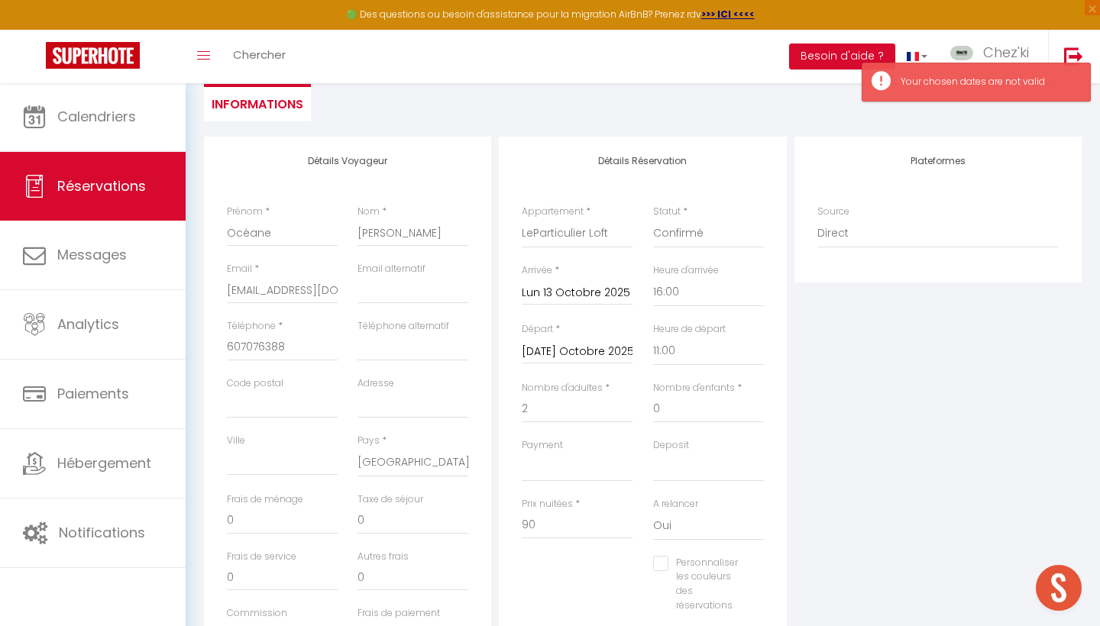
scroll to position [215, 0]
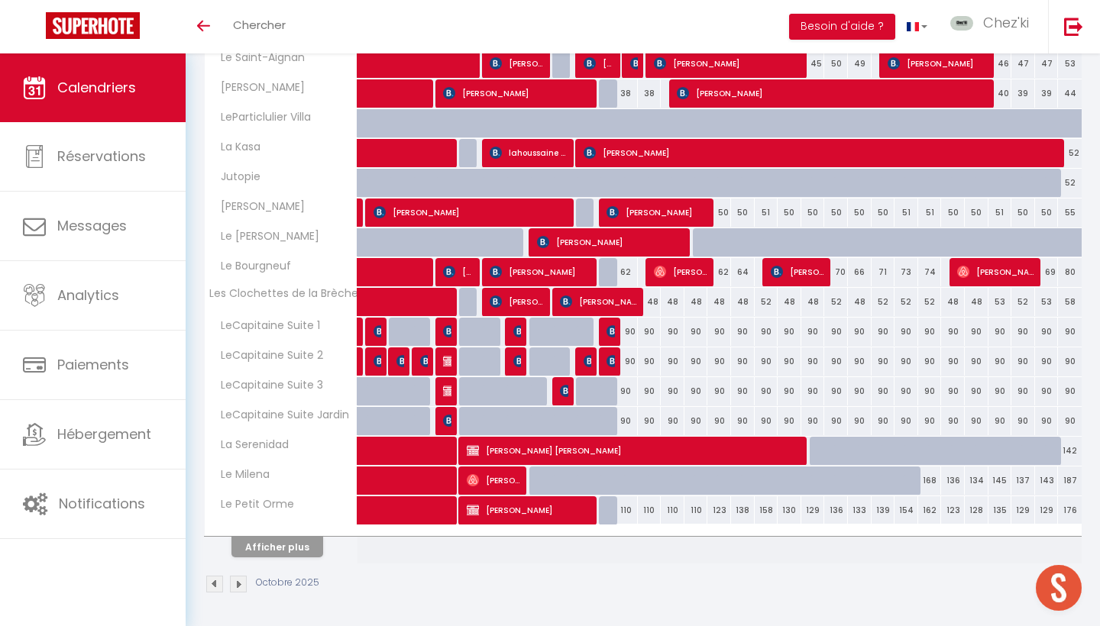
scroll to position [452, 0]
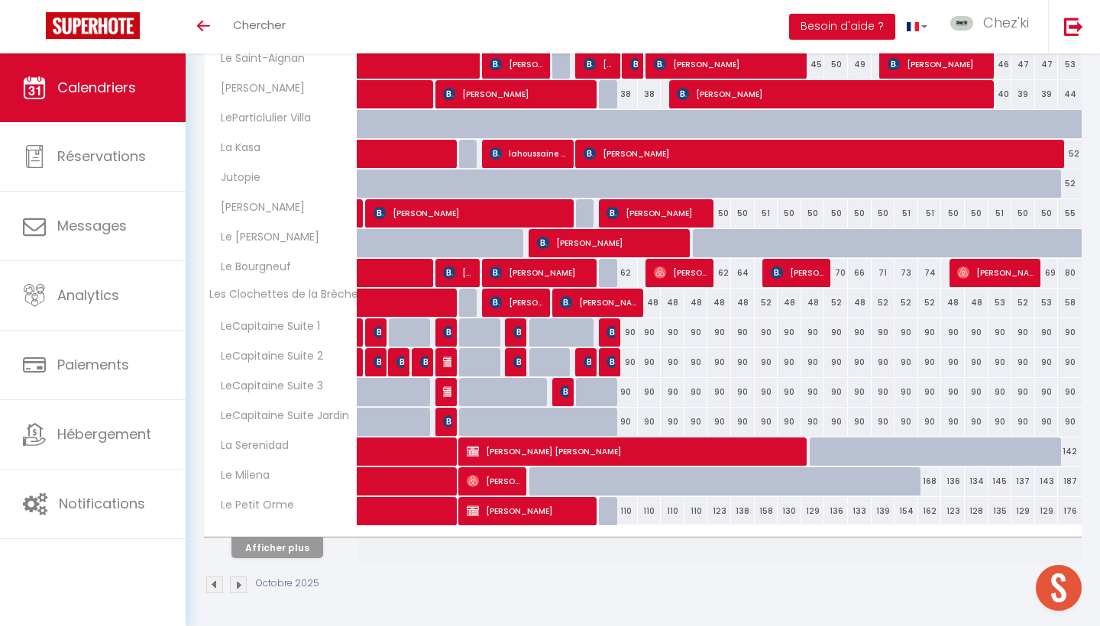
click at [296, 543] on button "Afficher plus" at bounding box center [277, 548] width 92 height 21
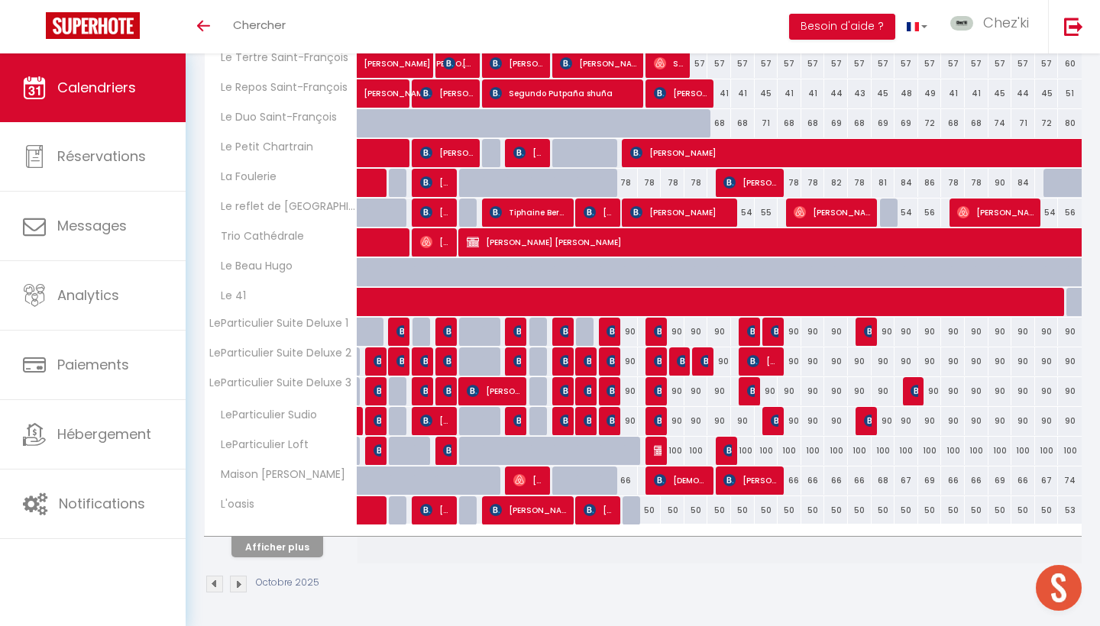
scroll to position [1048, 0]
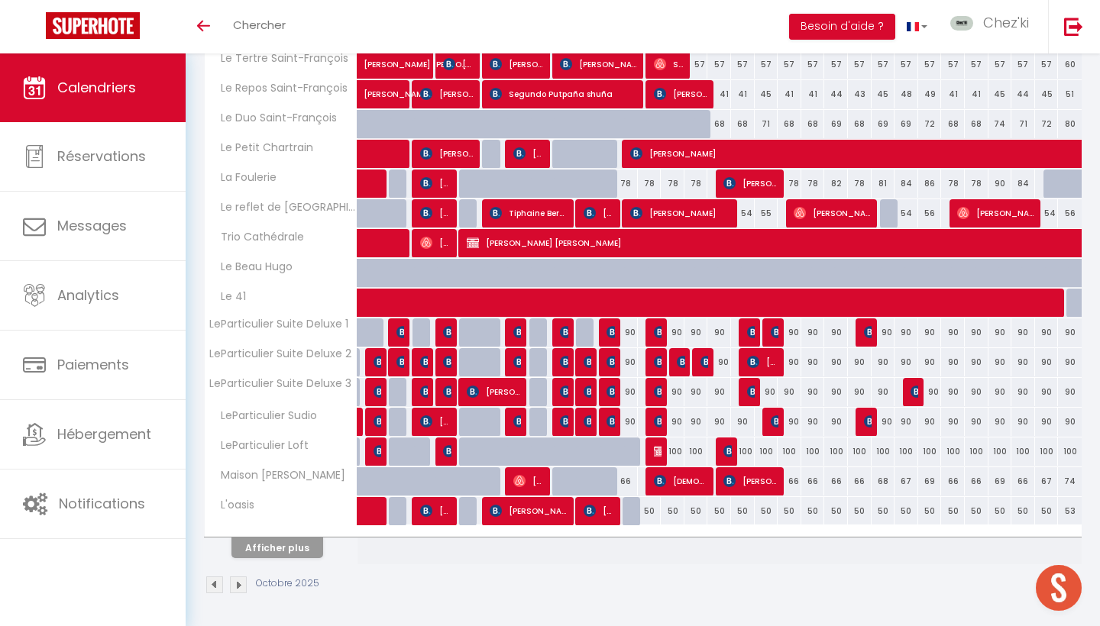
click at [655, 453] on img at bounding box center [660, 451] width 12 height 12
select select "OK"
select select "KO"
select select "0"
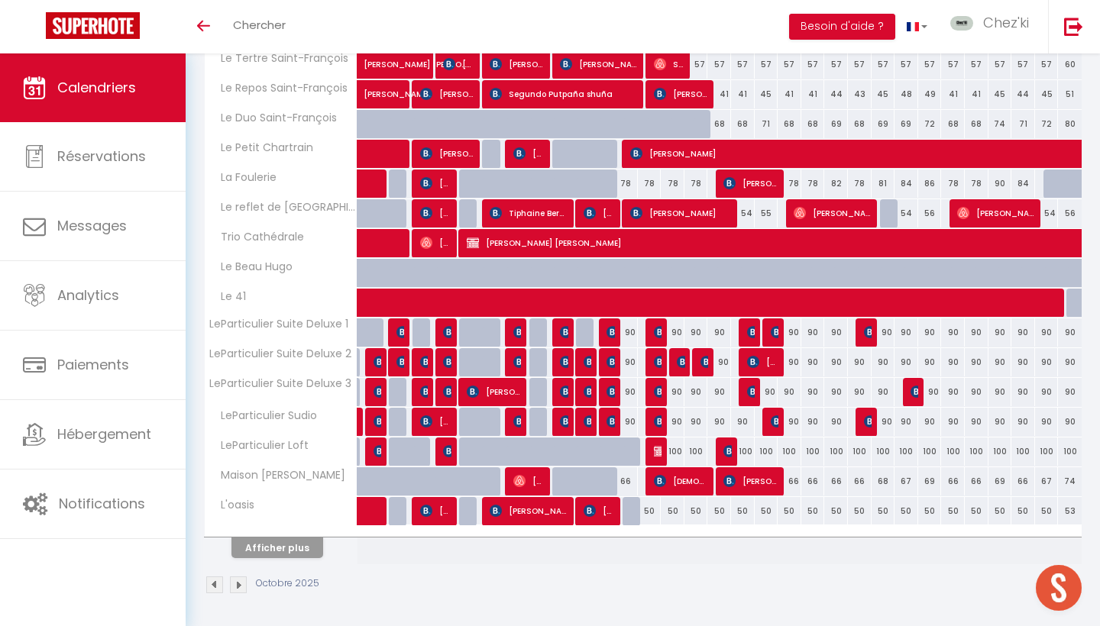
select select "1"
select select
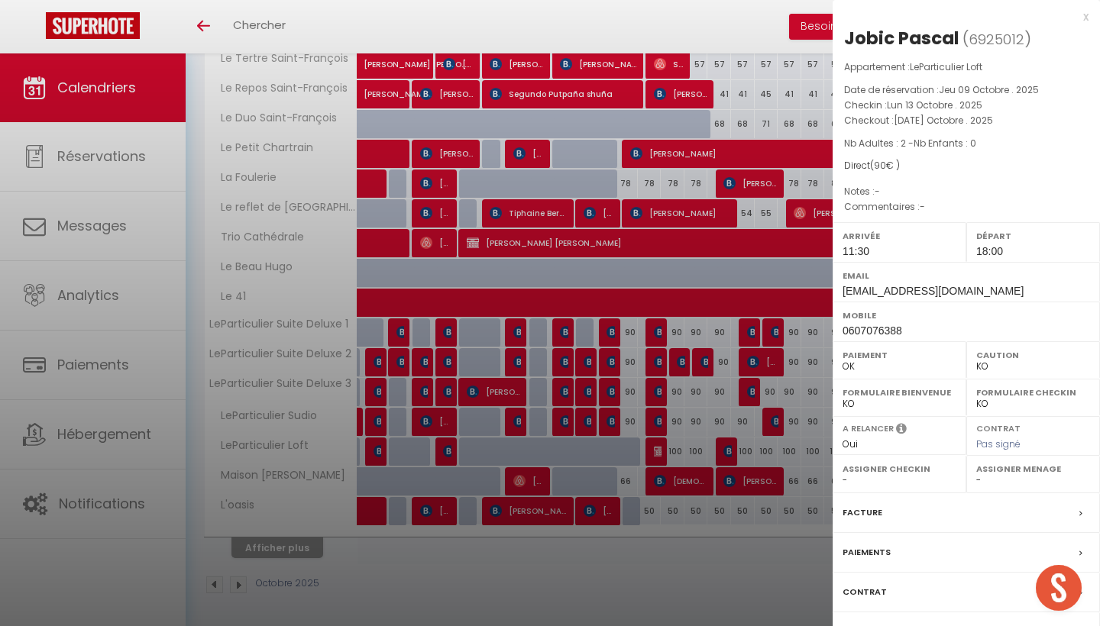
select select "22044"
select select "53175"
